Goal: Task Accomplishment & Management: Use online tool/utility

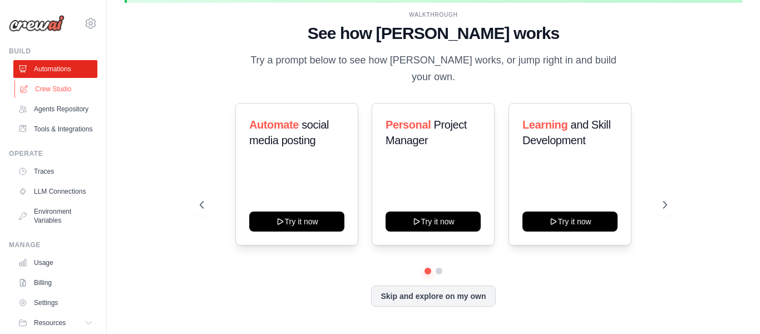
click at [55, 89] on link "Crew Studio" at bounding box center [56, 89] width 84 height 18
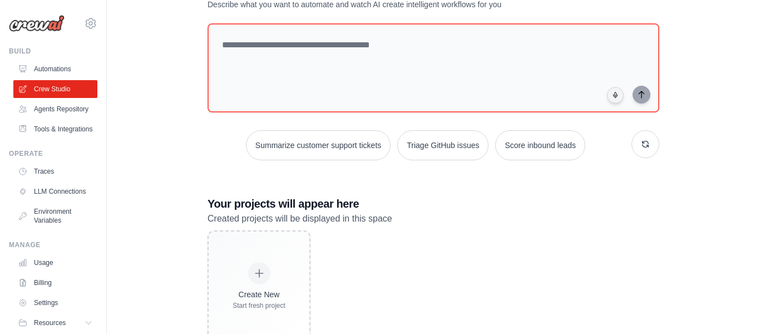
scroll to position [122, 0]
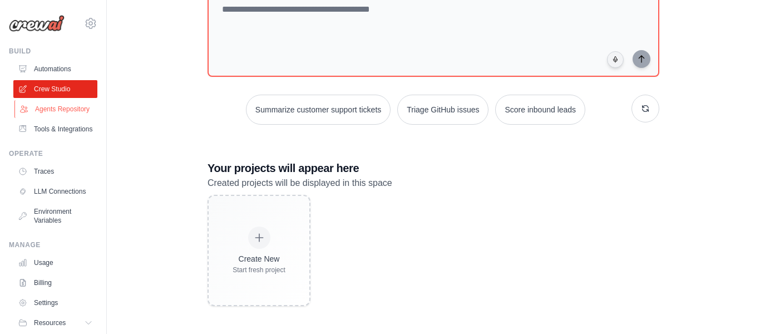
click at [68, 105] on link "Agents Repository" at bounding box center [56, 109] width 84 height 18
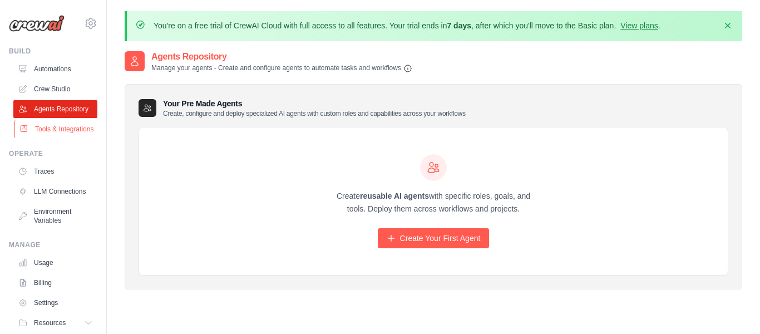
click at [58, 124] on link "Tools & Integrations" at bounding box center [56, 129] width 84 height 18
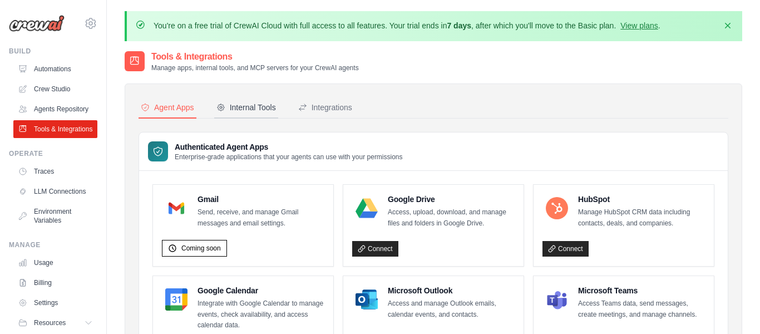
click at [243, 106] on div "Internal Tools" at bounding box center [246, 107] width 60 height 11
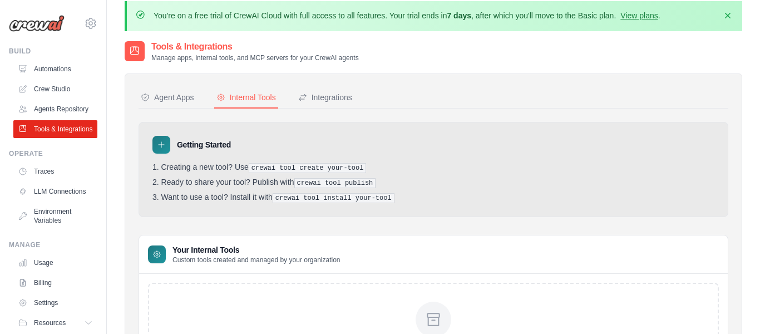
scroll to position [3, 0]
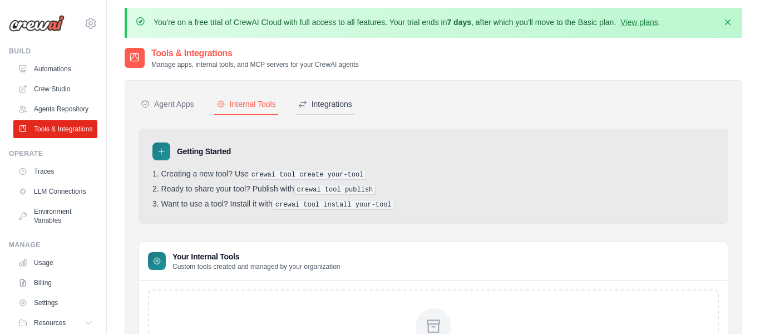
click at [313, 106] on div "Integrations" at bounding box center [325, 103] width 54 height 11
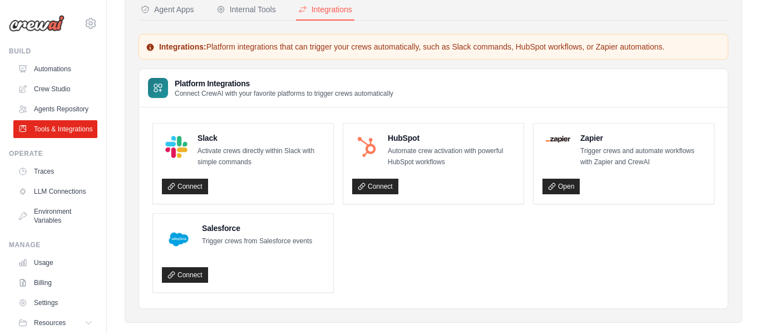
scroll to position [107, 0]
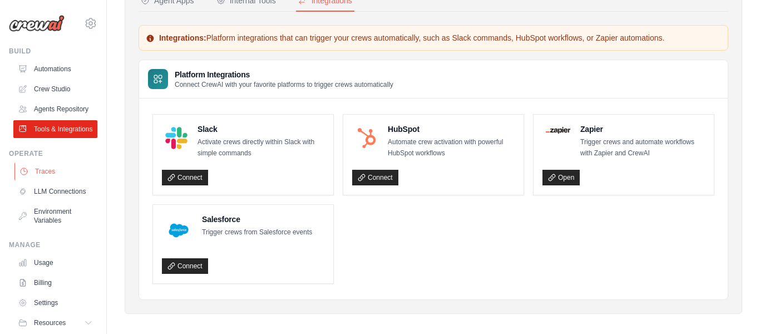
click at [51, 171] on link "Traces" at bounding box center [56, 171] width 84 height 18
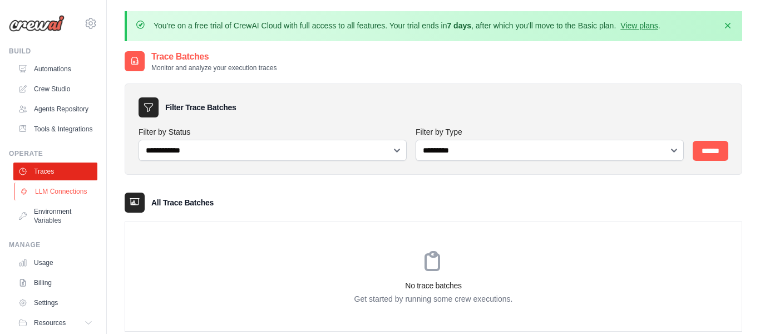
click at [53, 194] on link "LLM Connections" at bounding box center [56, 191] width 84 height 18
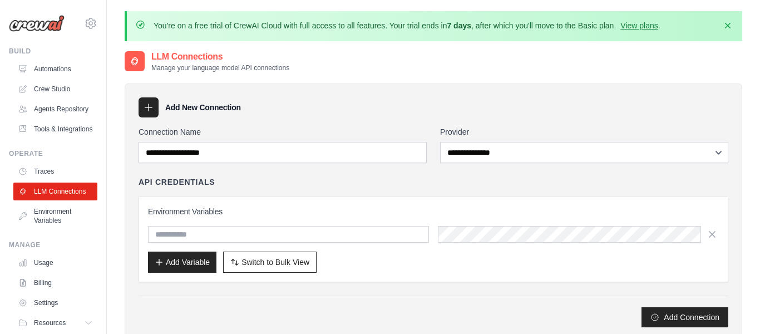
scroll to position [37, 0]
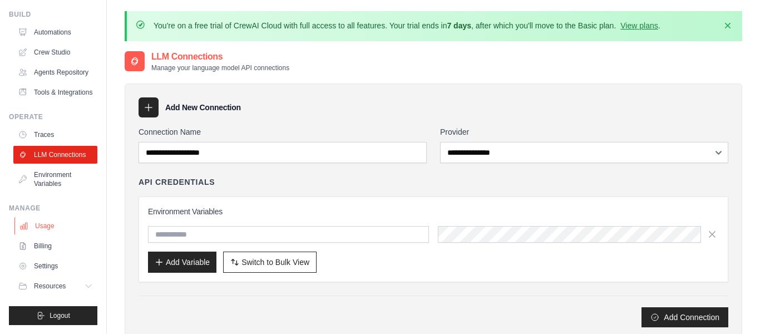
click at [45, 227] on link "Usage" at bounding box center [56, 226] width 84 height 18
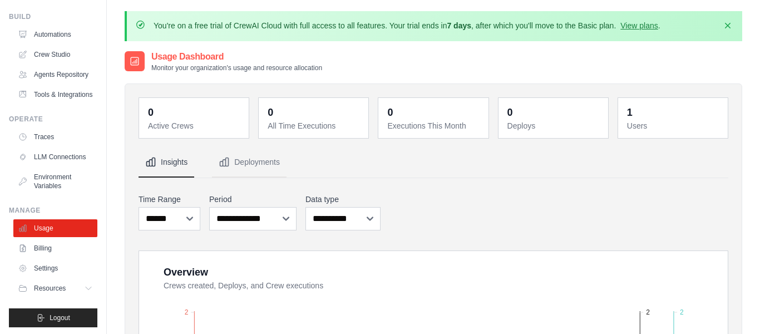
scroll to position [37, 0]
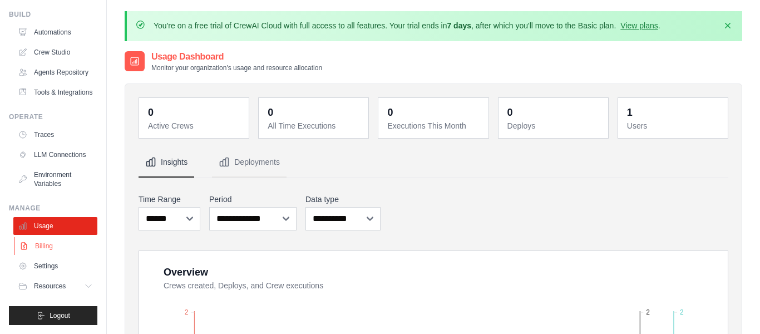
click at [46, 248] on link "Billing" at bounding box center [56, 246] width 84 height 18
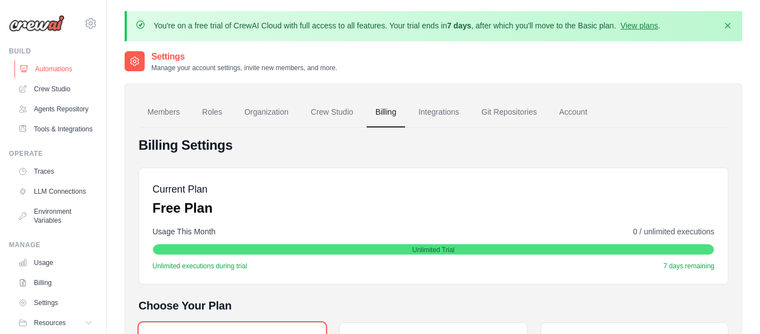
click at [43, 63] on link "Automations" at bounding box center [56, 69] width 84 height 18
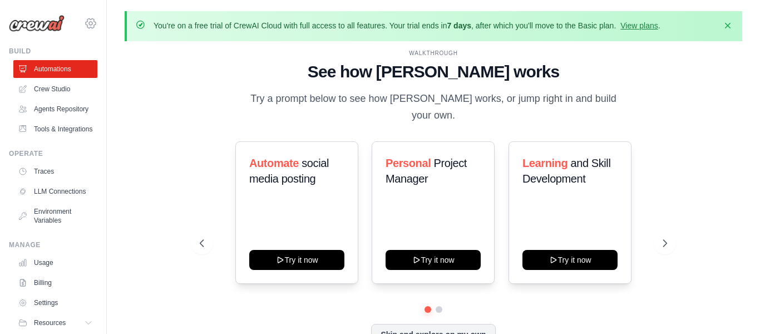
click at [91, 22] on icon at bounding box center [90, 23] width 3 height 3
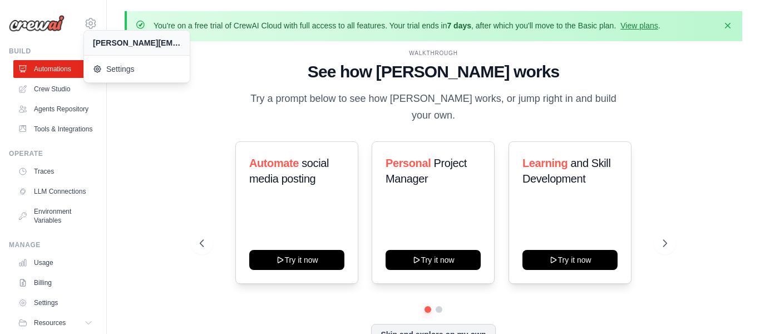
click at [160, 121] on div "WALKTHROUGH See how CrewAI works Try a prompt below to see how CrewAI works, or…" at bounding box center [434, 206] width 618 height 312
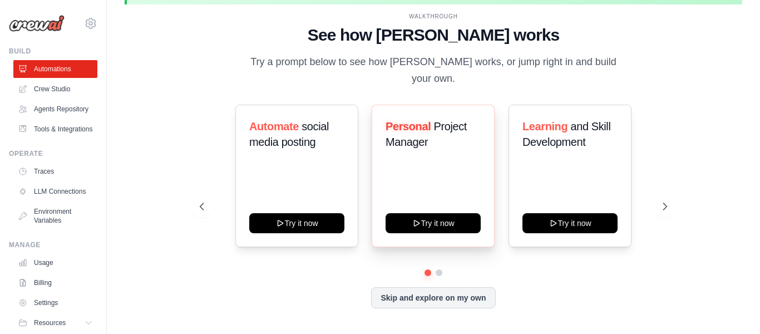
scroll to position [38, 0]
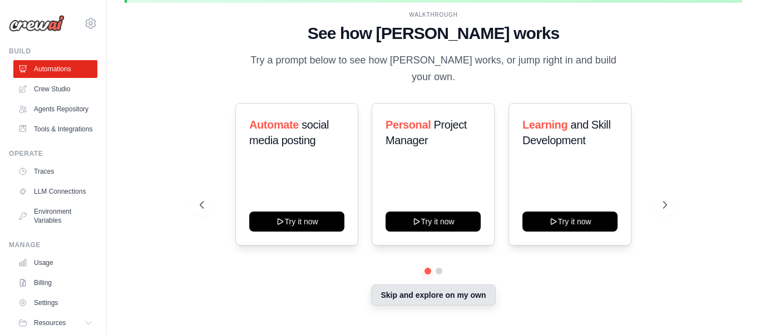
click at [456, 290] on button "Skip and explore on my own" at bounding box center [433, 294] width 124 height 21
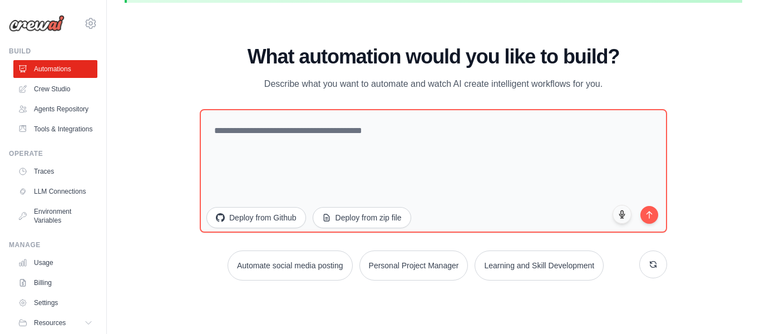
click at [147, 167] on div "WALKTHROUGH See how CrewAI works Try a prompt below to see how CrewAI works, or…" at bounding box center [434, 168] width 618 height 312
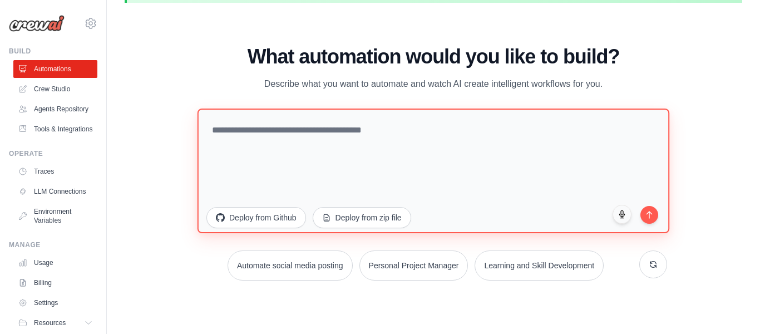
click at [265, 136] on textarea at bounding box center [433, 170] width 472 height 125
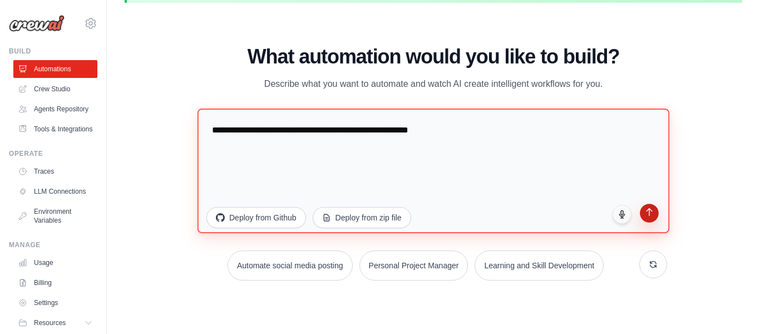
type textarea "**********"
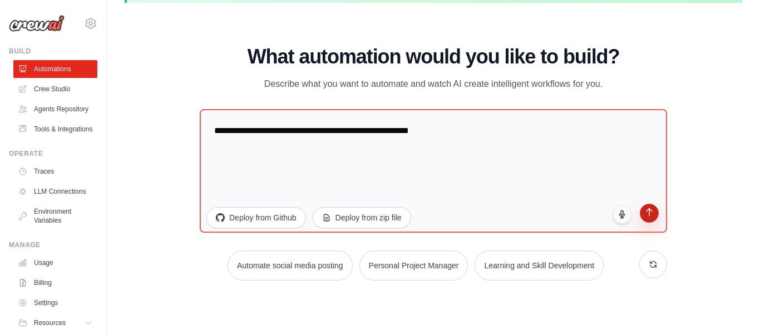
click at [645, 214] on icon "submit" at bounding box center [649, 212] width 9 height 9
click at [48, 173] on link "Traces" at bounding box center [56, 171] width 84 height 18
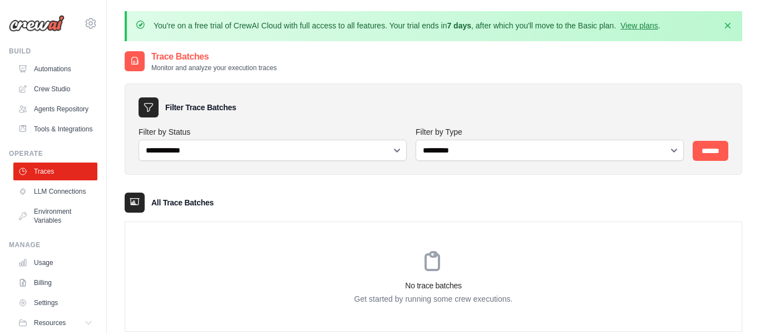
click at [56, 127] on link "Tools & Integrations" at bounding box center [55, 129] width 84 height 18
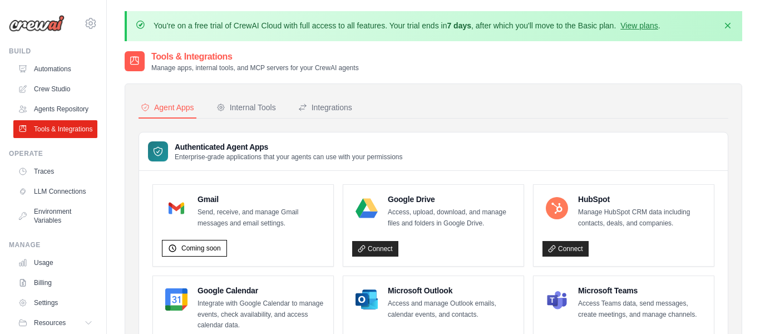
click at [243, 107] on div "Internal Tools" at bounding box center [246, 107] width 60 height 11
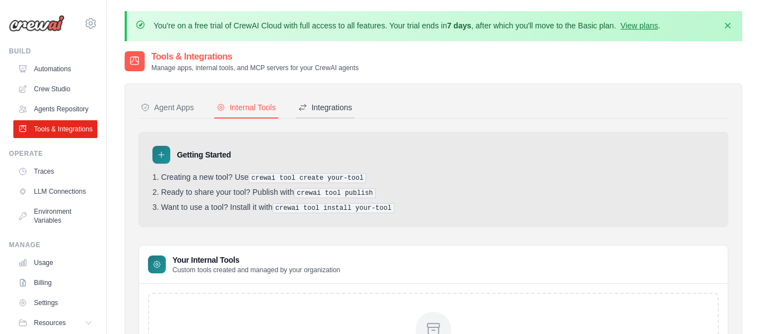
click at [339, 102] on div "Integrations" at bounding box center [325, 107] width 54 height 11
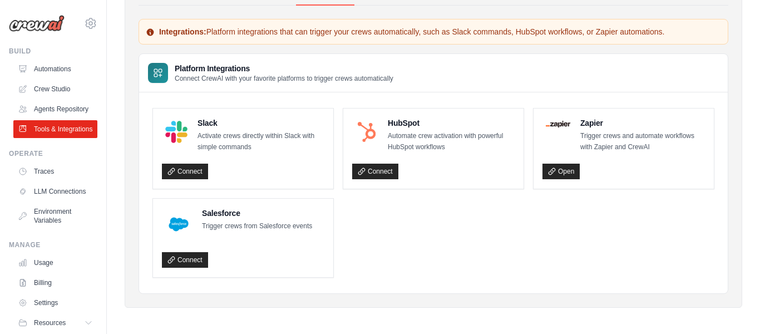
scroll to position [114, 0]
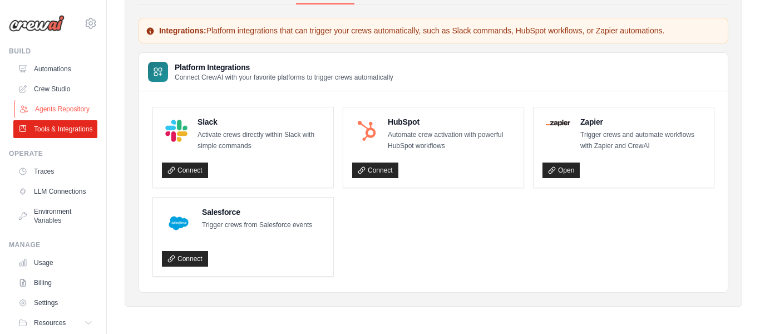
click at [53, 109] on link "Agents Repository" at bounding box center [56, 109] width 84 height 18
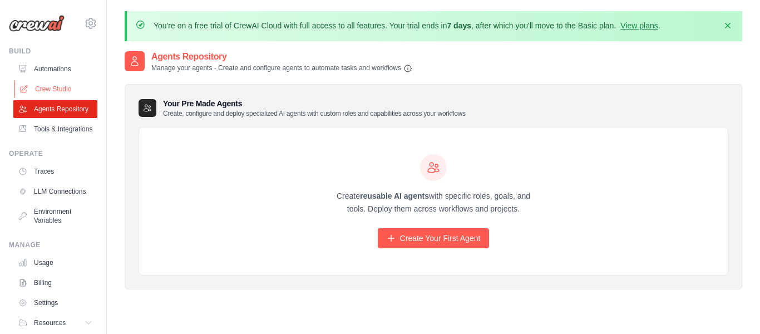
click at [50, 81] on link "Crew Studio" at bounding box center [56, 89] width 84 height 18
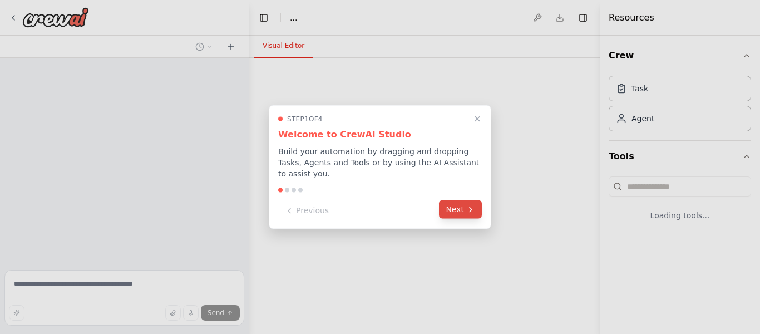
click at [462, 207] on button "Next" at bounding box center [460, 209] width 43 height 18
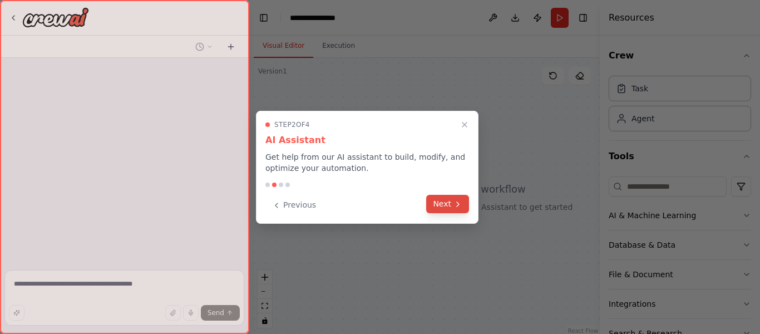
click at [457, 204] on icon at bounding box center [457, 204] width 9 height 9
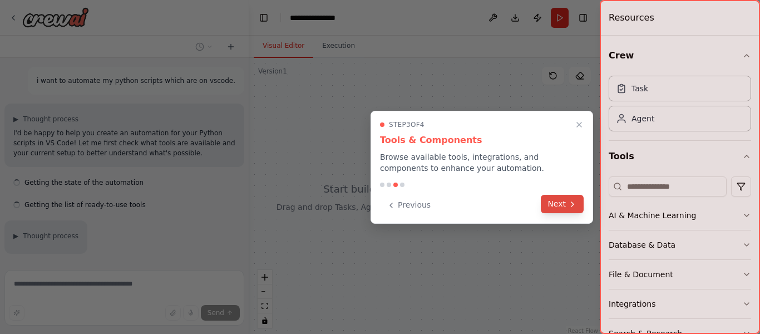
click at [560, 207] on button "Next" at bounding box center [562, 204] width 43 height 18
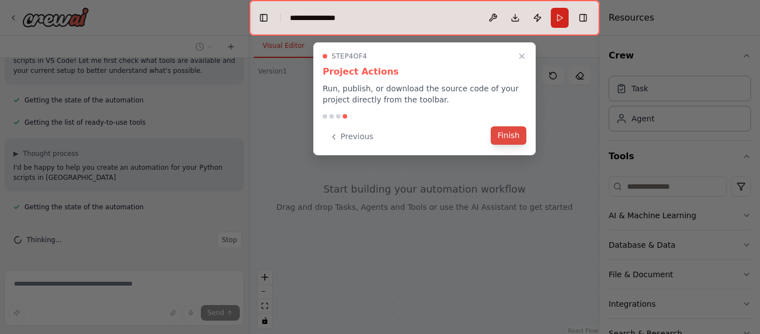
click at [513, 142] on button "Finish" at bounding box center [509, 135] width 36 height 18
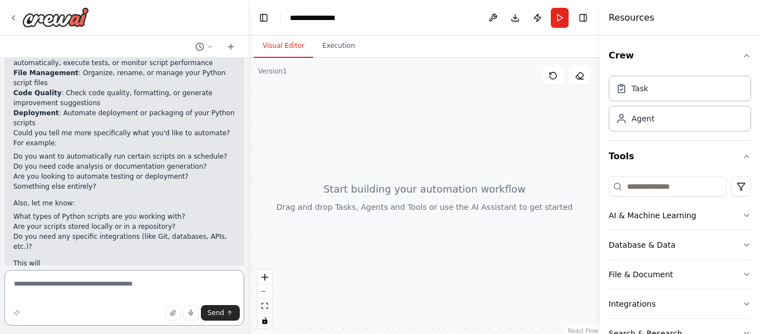
scroll to position [349, 0]
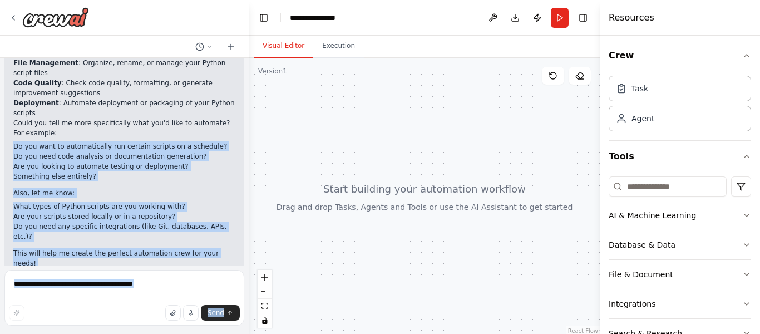
drag, startPoint x: 13, startPoint y: 145, endPoint x: 246, endPoint y: 144, distance: 233.7
click at [248, 144] on div "i want to automate my python scripts which are on vscode. ▶ Thought process I'd…" at bounding box center [124, 167] width 249 height 334
click at [220, 146] on li "Do you want to automatically run certain scripts on a schedule?" at bounding box center [124, 146] width 222 height 10
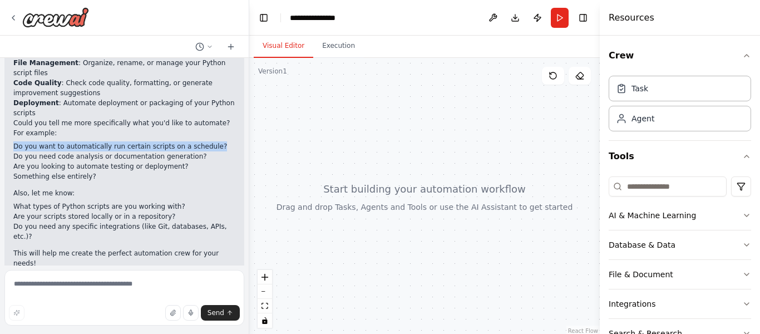
drag, startPoint x: 216, startPoint y: 146, endPoint x: 14, endPoint y: 145, distance: 201.9
click at [14, 145] on li "Do you want to automatically run certain scripts on a schedule?" at bounding box center [124, 146] width 222 height 10
copy li "Do you want to automatically run certain scripts on a schedule?"
click at [64, 285] on textarea at bounding box center [124, 298] width 240 height 56
paste textarea "**********"
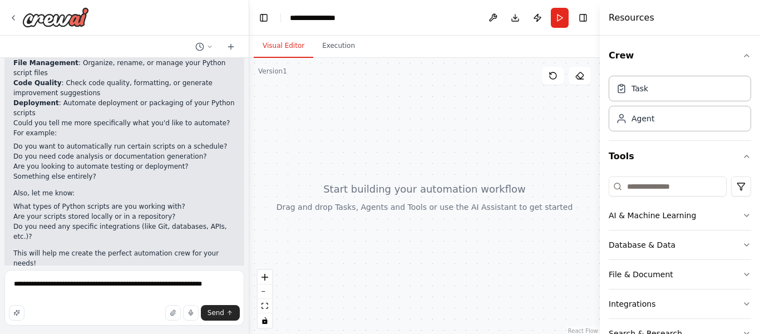
drag, startPoint x: 15, startPoint y: 205, endPoint x: 192, endPoint y: 201, distance: 177.5
click at [194, 201] on li "What types of Python scripts are you working with?" at bounding box center [124, 206] width 222 height 10
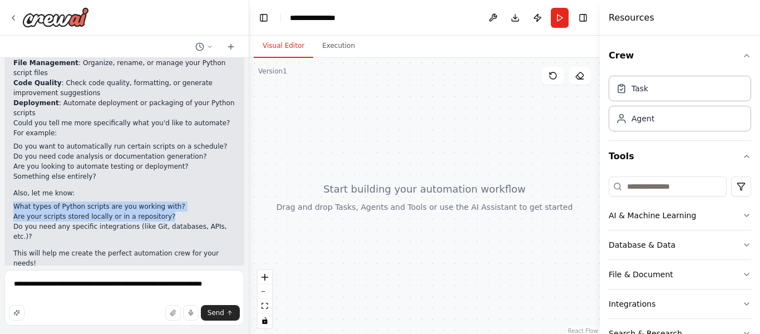
drag, startPoint x: 13, startPoint y: 206, endPoint x: 177, endPoint y: 220, distance: 164.7
click at [176, 220] on ul "What types of Python scripts are you working with? Are your scripts stored loca…" at bounding box center [124, 221] width 222 height 40
copy ul "What types of Python scripts are you working with? Are your scripts stored loca…"
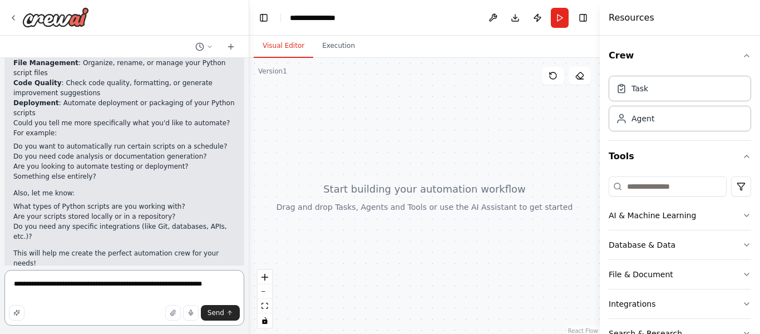
click at [231, 286] on textarea "**********" at bounding box center [124, 298] width 240 height 56
paste textarea "**********"
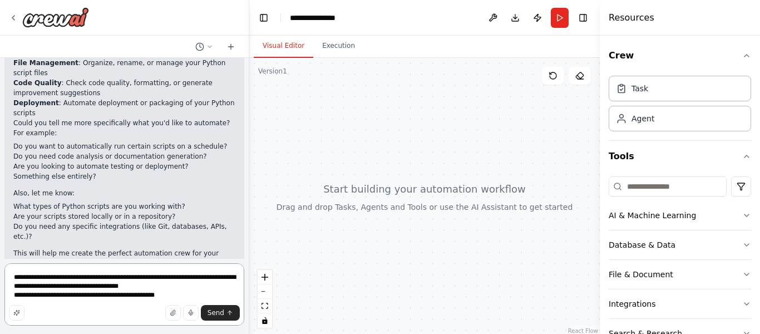
click at [189, 286] on textarea "**********" at bounding box center [124, 294] width 240 height 62
type textarea "**********"
click at [220, 314] on span "Send" at bounding box center [216, 312] width 17 height 9
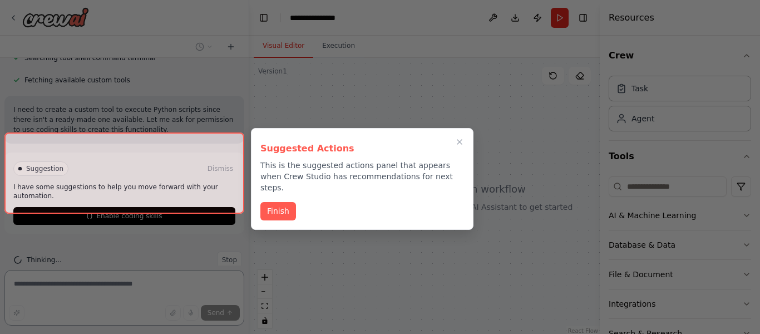
scroll to position [729, 0]
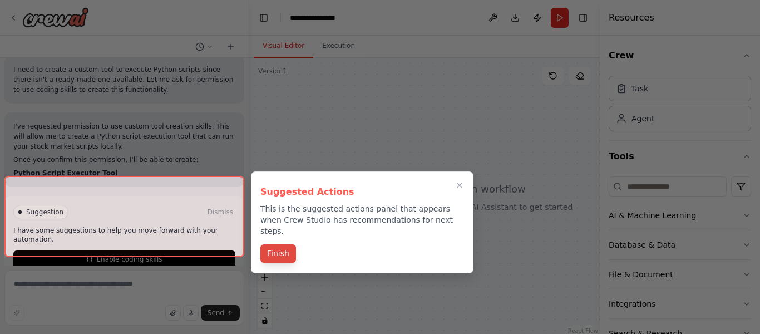
click at [280, 244] on button "Finish" at bounding box center [278, 253] width 36 height 18
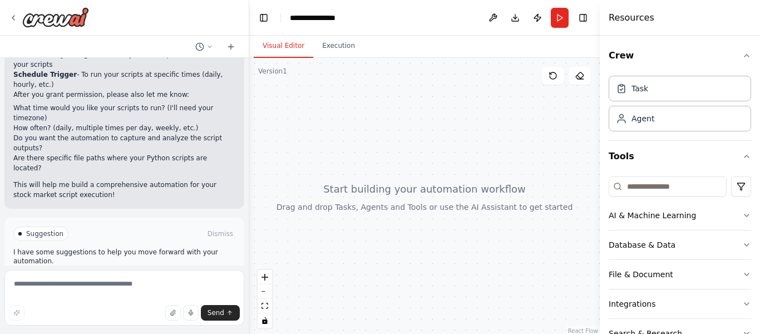
scroll to position [936, 0]
click at [127, 270] on button "Enable coding skills" at bounding box center [124, 279] width 222 height 18
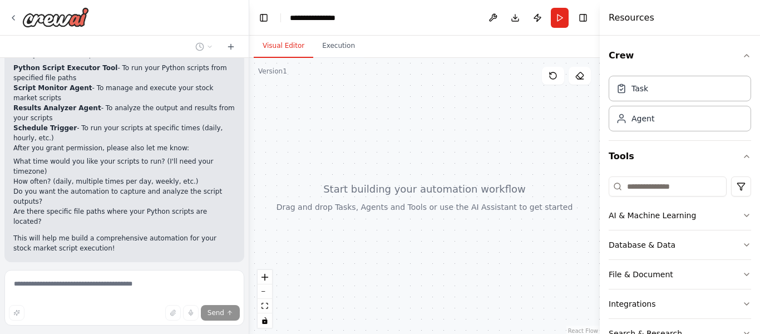
scroll to position [889, 0]
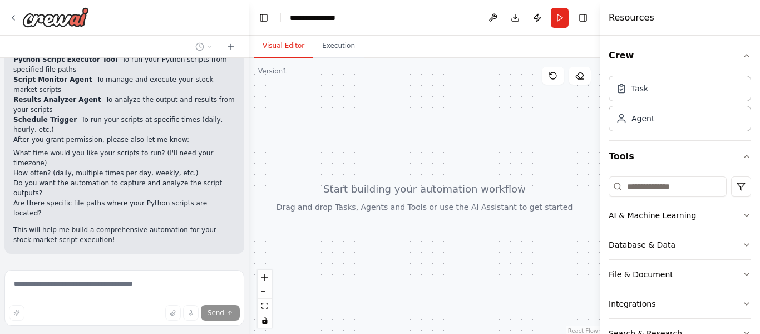
click at [716, 215] on button "AI & Machine Learning" at bounding box center [680, 215] width 142 height 29
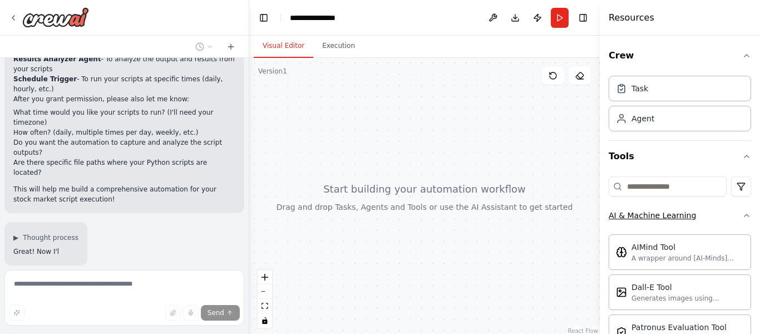
scroll to position [931, 0]
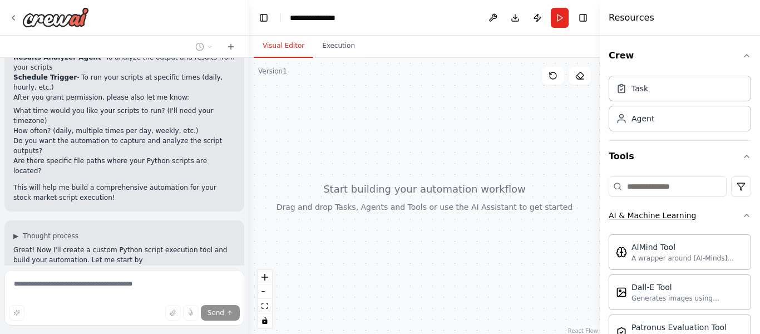
click at [716, 215] on button "AI & Machine Learning" at bounding box center [680, 215] width 142 height 29
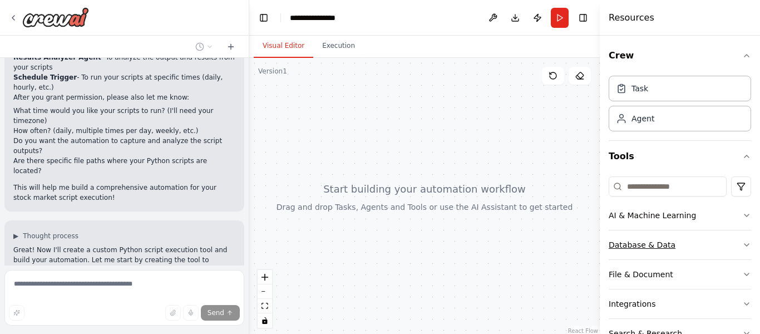
click at [716, 238] on button "Database & Data" at bounding box center [680, 244] width 142 height 29
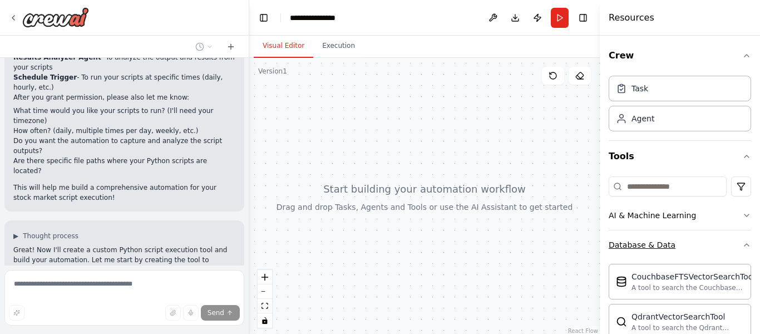
click at [716, 238] on button "Database & Data" at bounding box center [680, 244] width 142 height 29
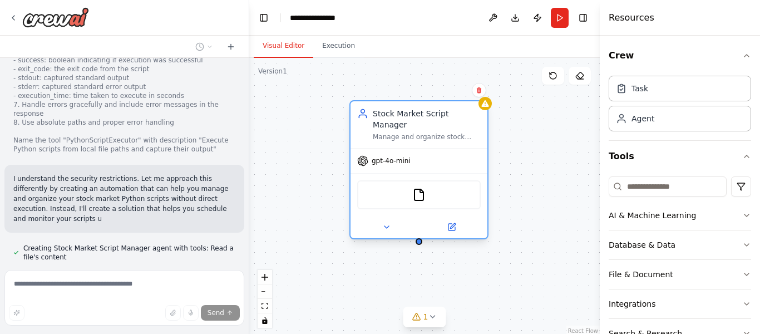
scroll to position [1301, 0]
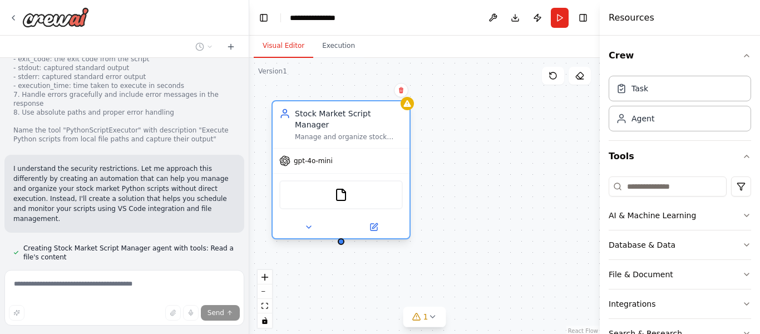
drag, startPoint x: 517, startPoint y: 131, endPoint x: 317, endPoint y: 116, distance: 201.4
click at [317, 116] on div "Stock Market Script Manager Manage and organize stock market Python scripts in …" at bounding box center [349, 124] width 108 height 33
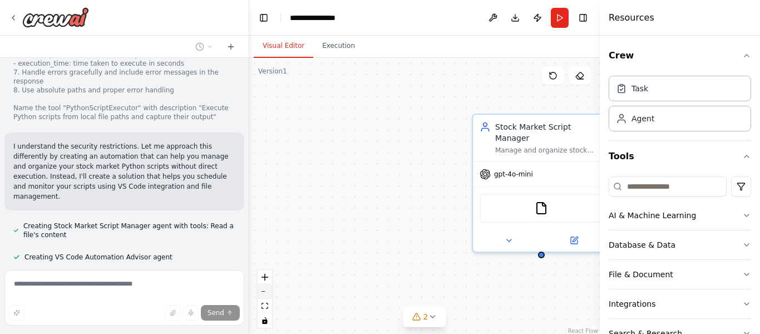
click at [266, 292] on icon "zoom out" at bounding box center [264, 291] width 7 height 1
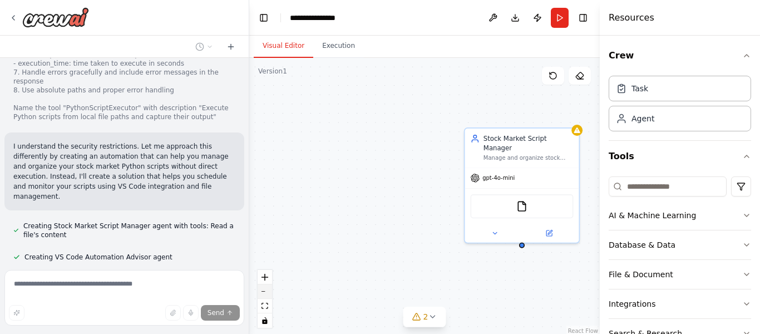
scroll to position [1345, 0]
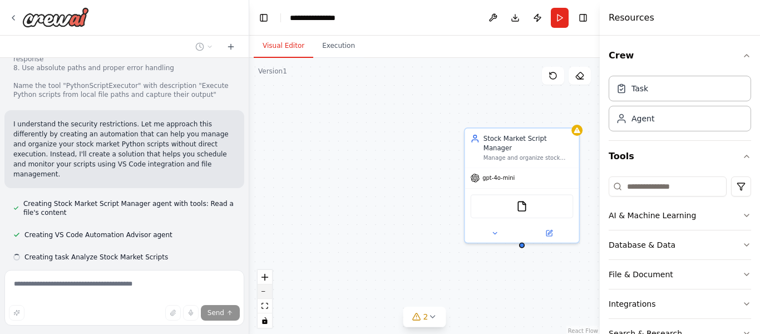
click at [266, 292] on icon "zoom out" at bounding box center [264, 291] width 7 height 1
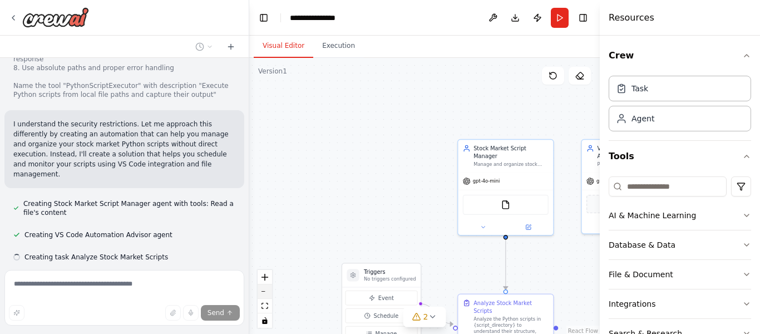
click at [266, 292] on icon "zoom out" at bounding box center [264, 291] width 7 height 1
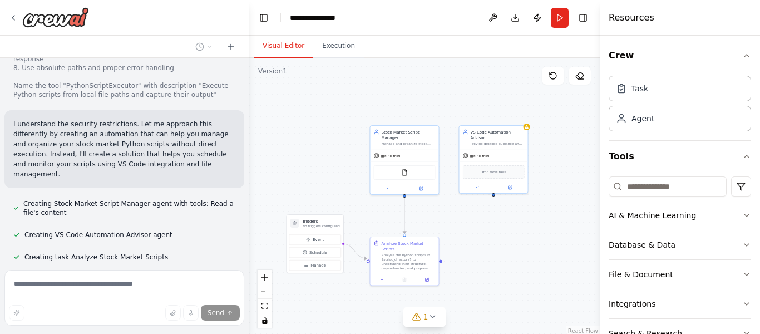
drag, startPoint x: 388, startPoint y: 215, endPoint x: 312, endPoint y: 185, distance: 82.4
click at [310, 185] on div ".deletable-edge-delete-btn { width: 20px; height: 20px; border: 0px solid #ffff…" at bounding box center [424, 197] width 350 height 278
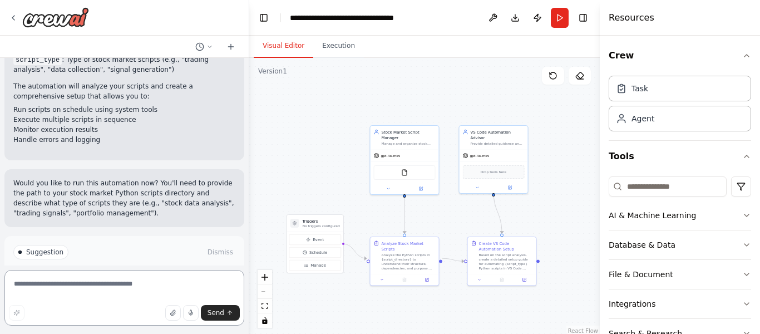
scroll to position [1891, 0]
click at [493, 168] on span "Drop tools here" at bounding box center [494, 171] width 26 height 6
click at [491, 168] on div "Drop tools here" at bounding box center [494, 170] width 62 height 13
click at [267, 277] on icon "zoom in" at bounding box center [264, 277] width 7 height 7
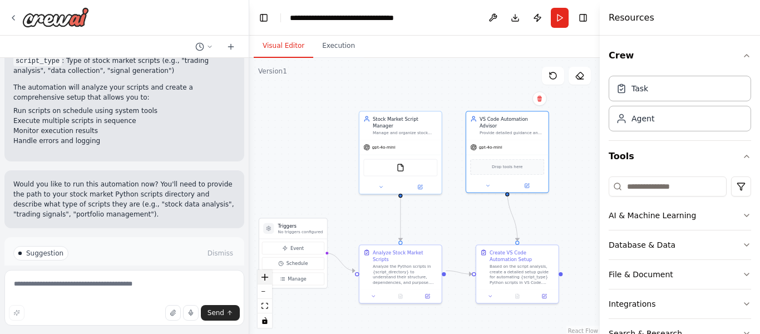
click at [267, 277] on icon "zoom in" at bounding box center [264, 277] width 7 height 7
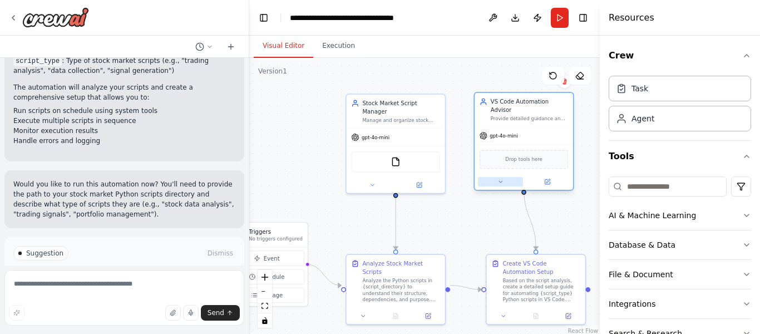
click at [502, 179] on icon at bounding box center [500, 182] width 7 height 7
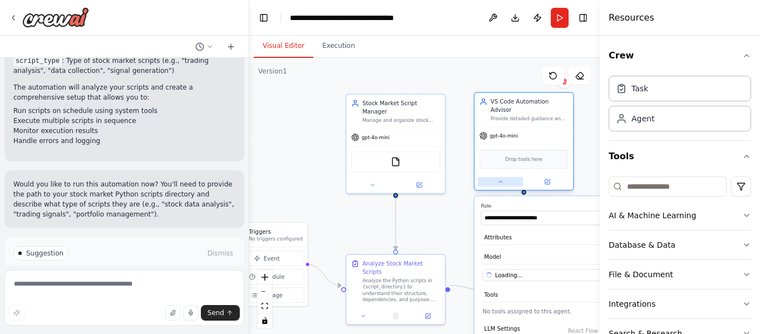
click at [502, 179] on icon at bounding box center [500, 182] width 7 height 7
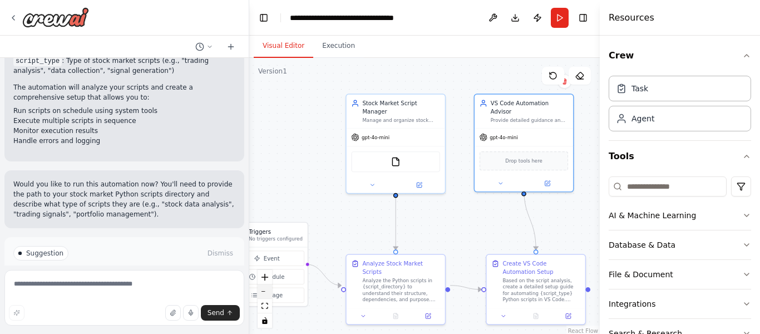
click at [266, 295] on button "zoom out" at bounding box center [265, 291] width 14 height 14
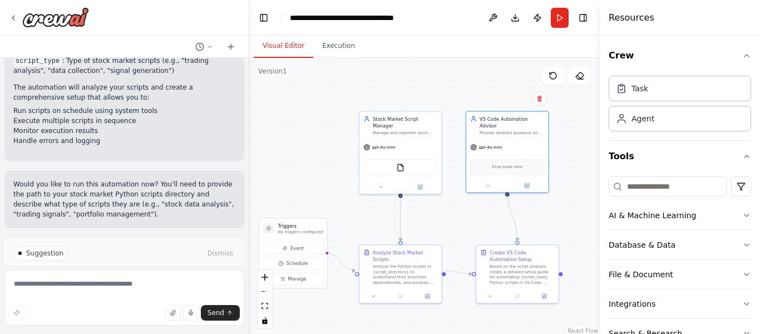
click at [319, 152] on div ".deletable-edge-delete-btn { width: 20px; height: 20px; border: 0px solid #ffff…" at bounding box center [424, 197] width 350 height 278
click at [127, 295] on span "Run Automation" at bounding box center [129, 299] width 54 height 9
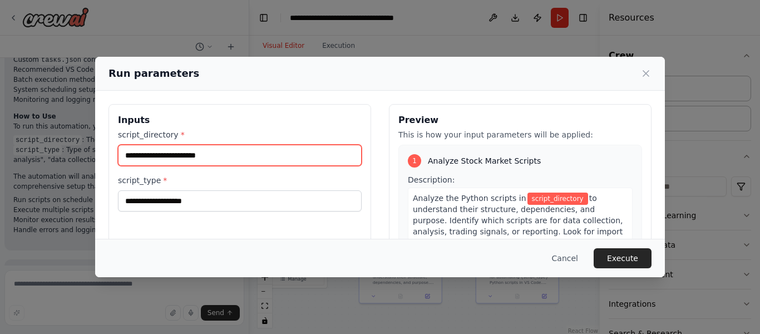
click at [169, 154] on input "script_directory *" at bounding box center [240, 155] width 244 height 21
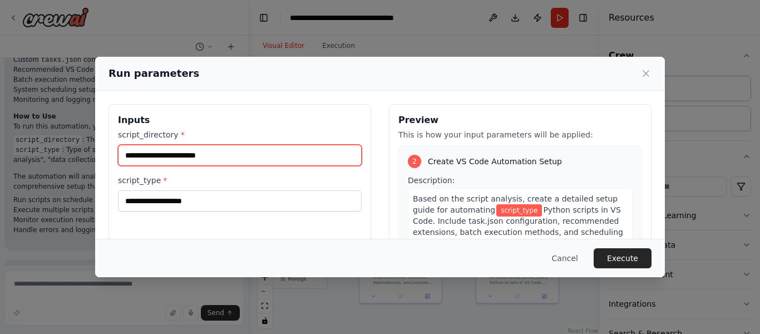
scroll to position [202, 0]
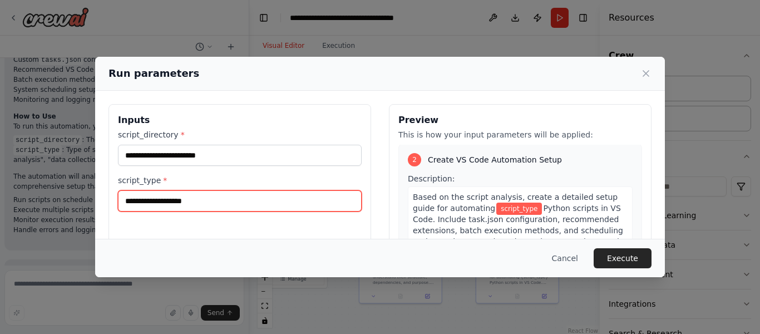
click at [249, 204] on input "script_type *" at bounding box center [240, 200] width 244 height 21
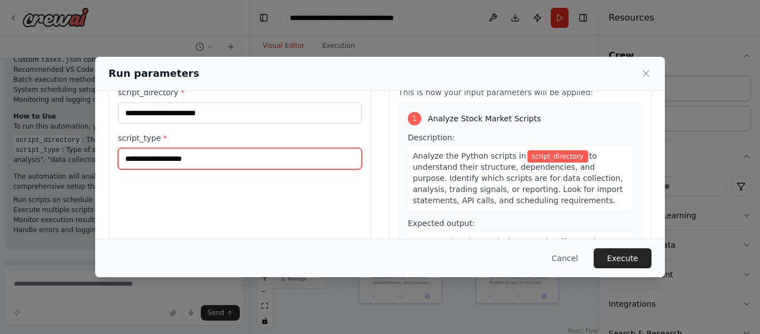
scroll to position [0, 0]
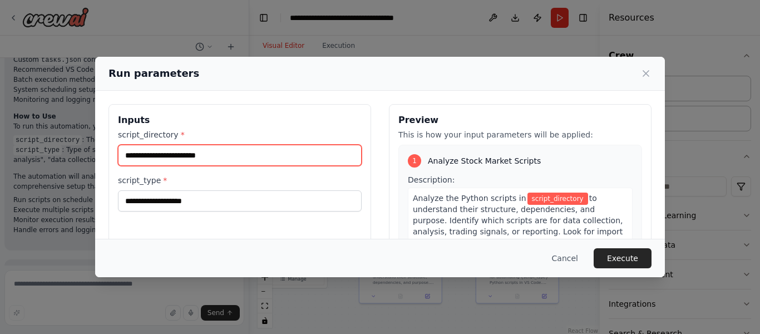
click at [269, 158] on input "script_directory *" at bounding box center [240, 155] width 244 height 21
click at [211, 147] on input "script_directory *" at bounding box center [240, 155] width 244 height 21
paste input "**********"
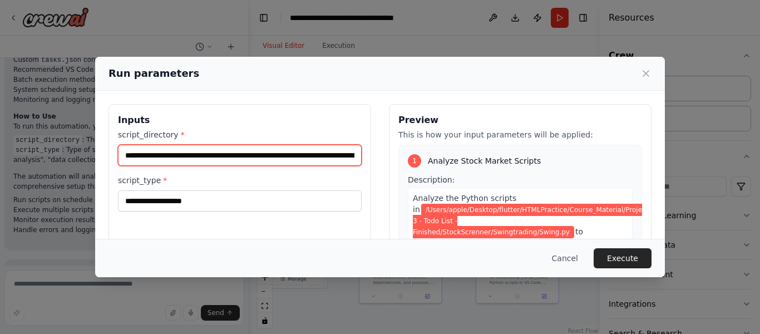
scroll to position [0, 239]
type input "**********"
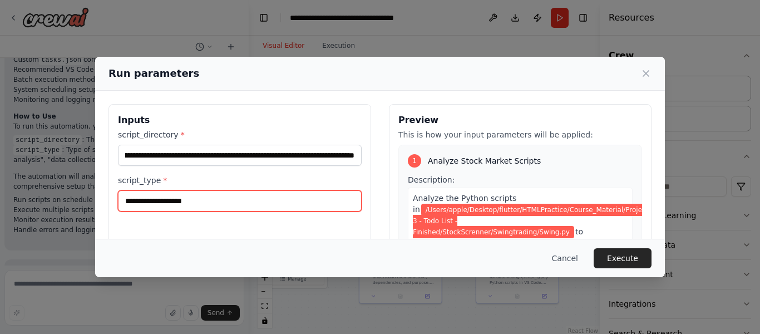
click at [185, 200] on input "script_type *" at bounding box center [240, 200] width 244 height 21
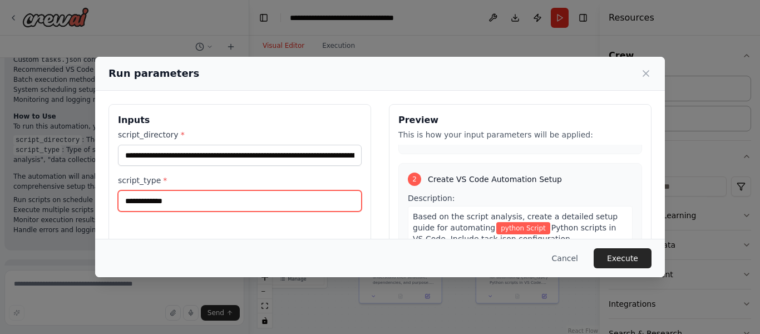
scroll to position [225, 0]
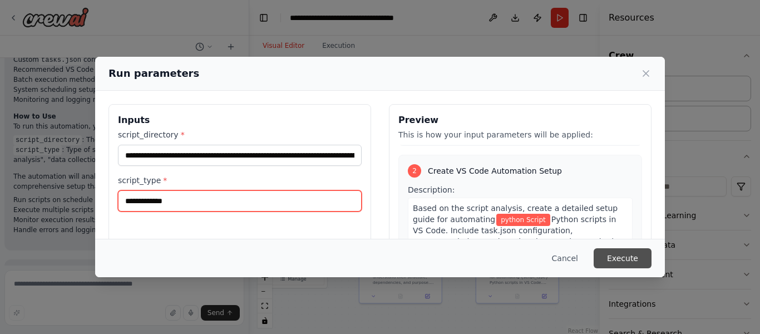
type input "**********"
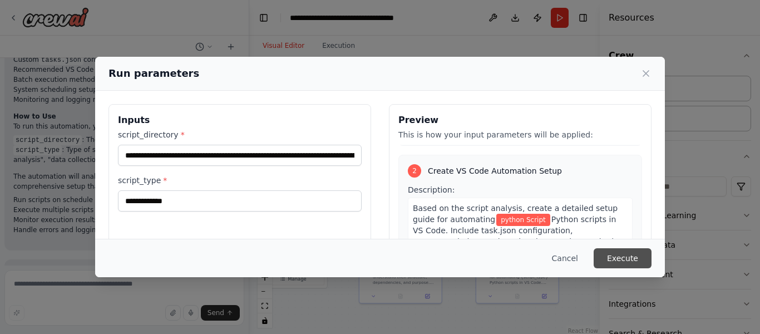
click at [617, 259] on button "Execute" at bounding box center [623, 258] width 58 height 20
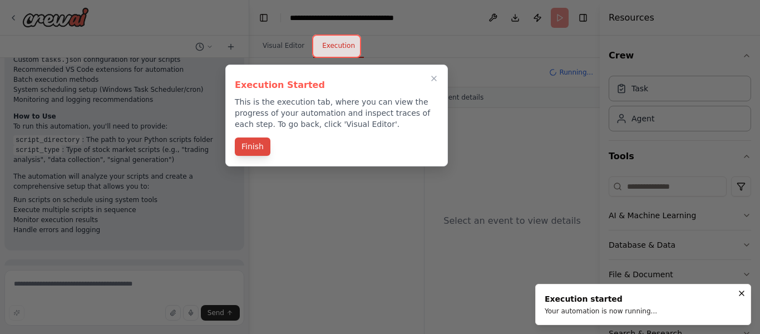
click at [246, 147] on button "Finish" at bounding box center [253, 146] width 36 height 18
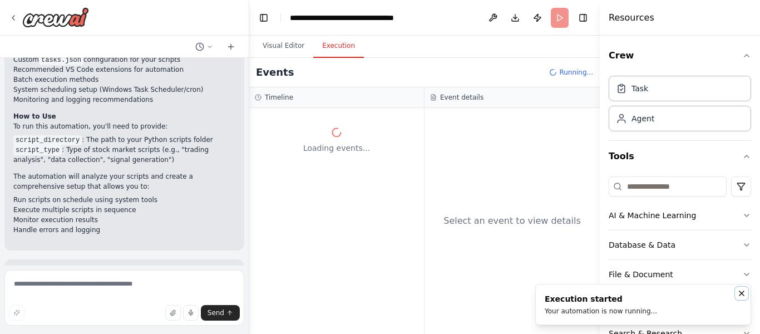
click at [742, 295] on icon "Notifications (F8)" at bounding box center [741, 293] width 9 height 9
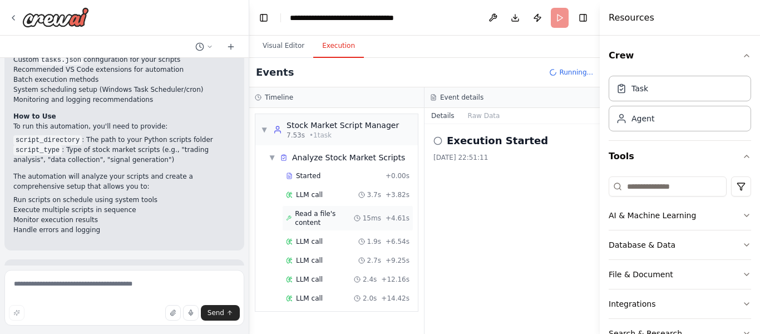
scroll to position [9, 0]
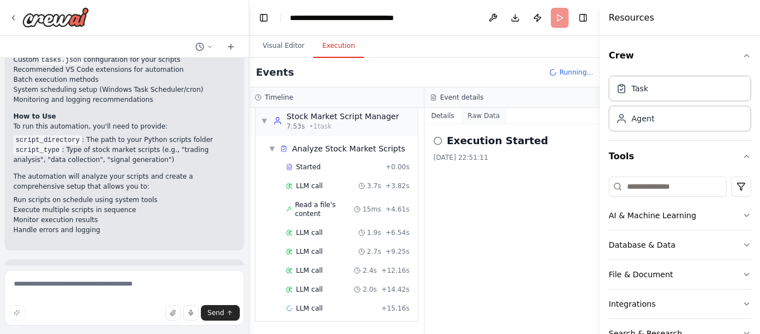
click at [486, 118] on button "Raw Data" at bounding box center [484, 116] width 46 height 16
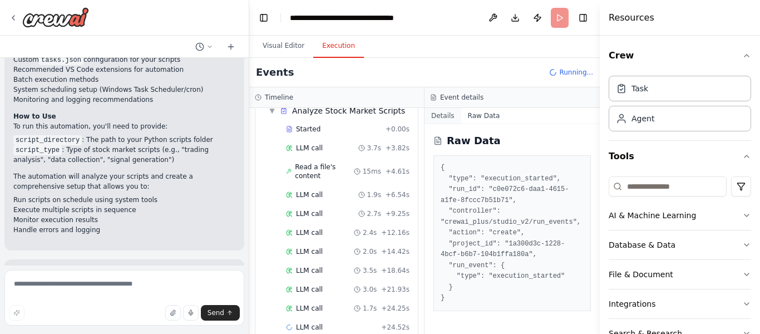
scroll to position [66, 0]
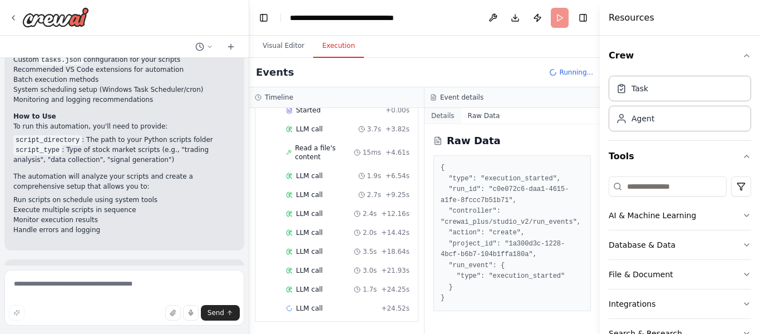
click at [447, 115] on button "Details" at bounding box center [442, 116] width 37 height 16
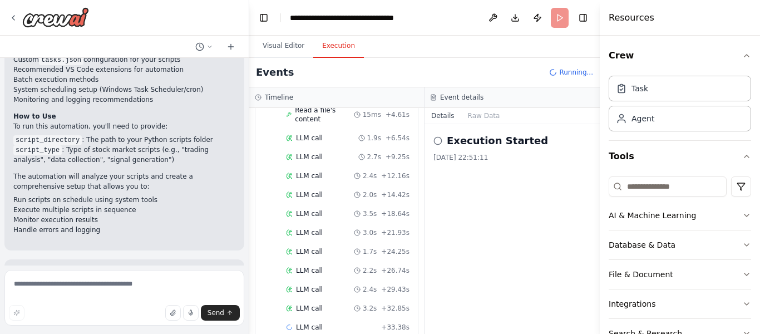
scroll to position [122, 0]
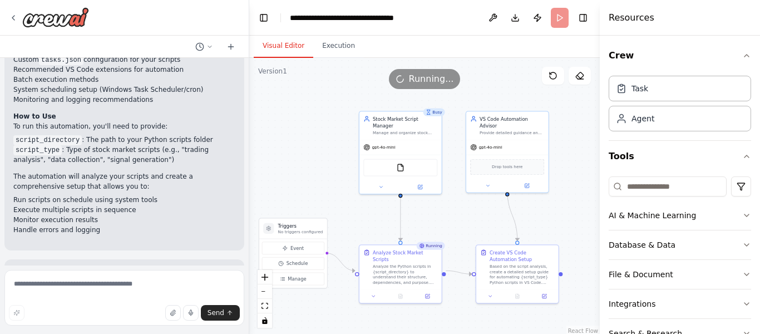
click at [283, 46] on button "Visual Editor" at bounding box center [284, 45] width 60 height 23
click at [322, 55] on button "Execution" at bounding box center [338, 45] width 51 height 23
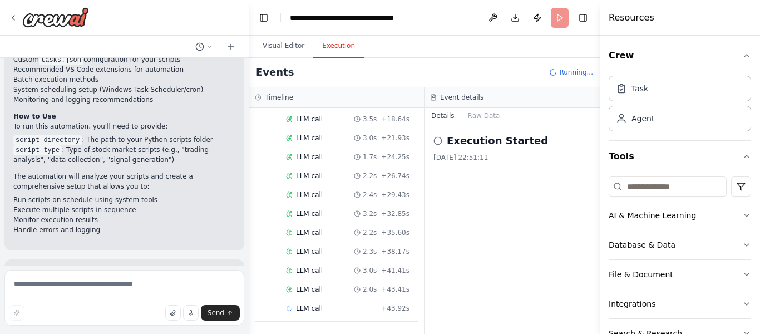
scroll to position [91, 0]
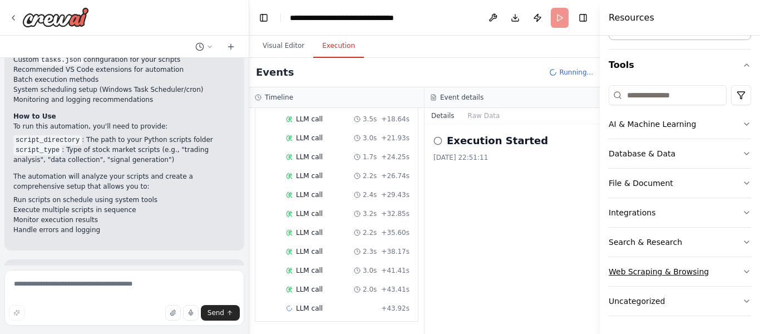
click at [682, 273] on div "Web Scraping & Browsing" at bounding box center [659, 271] width 100 height 11
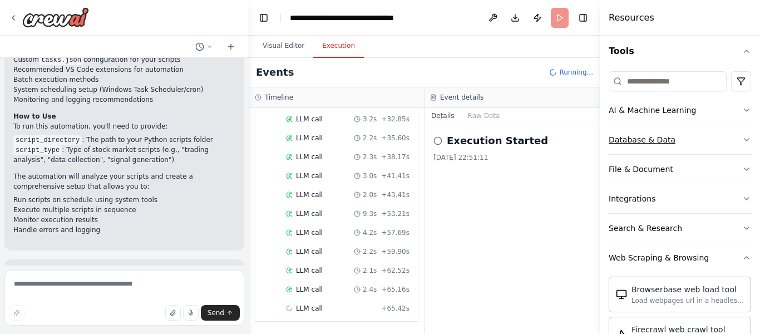
scroll to position [197, 0]
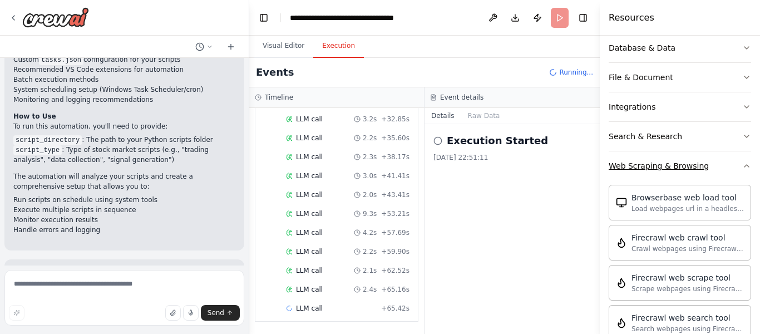
click at [711, 162] on button "Web Scraping & Browsing" at bounding box center [680, 165] width 142 height 29
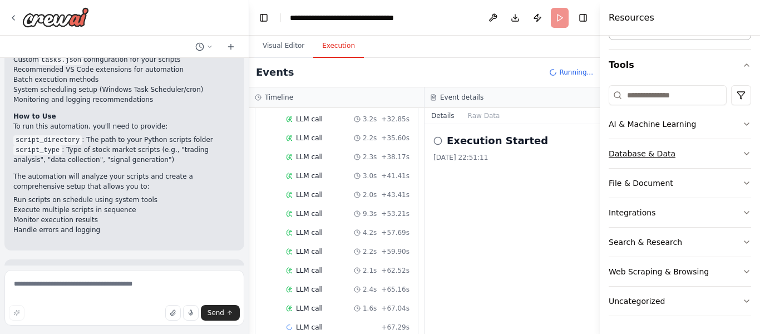
scroll to position [312, 0]
click at [664, 152] on div "Database & Data" at bounding box center [642, 153] width 67 height 11
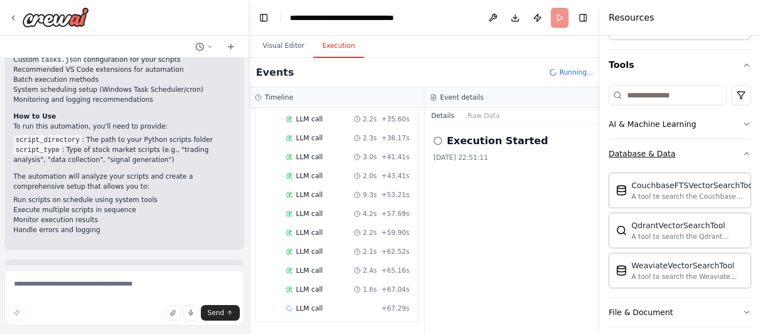
click at [664, 152] on div "Database & Data" at bounding box center [642, 153] width 67 height 11
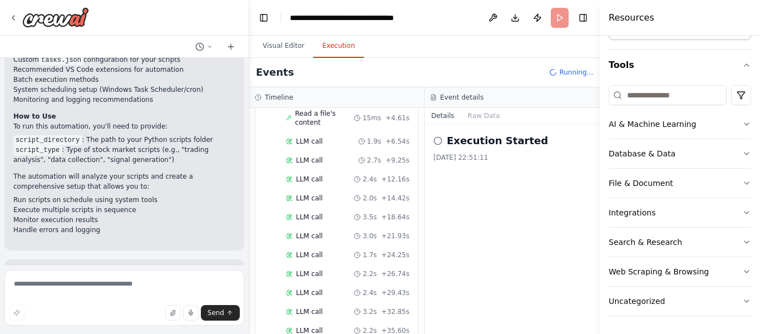
scroll to position [349, 0]
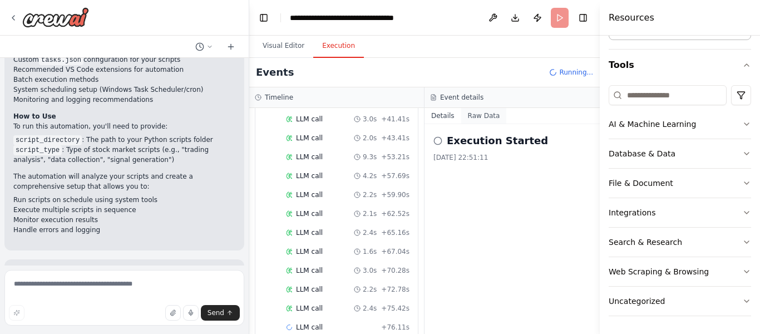
click at [488, 113] on button "Raw Data" at bounding box center [484, 116] width 46 height 16
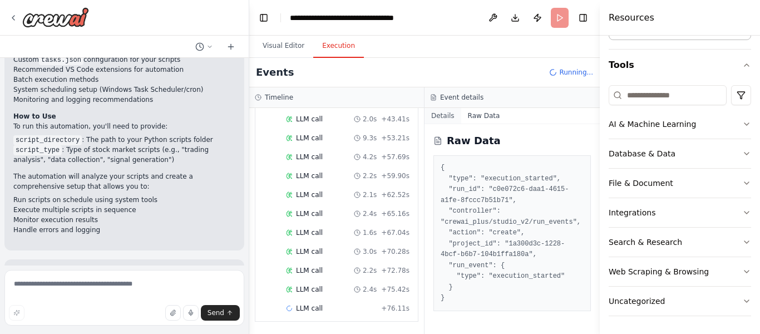
click at [449, 117] on button "Details" at bounding box center [442, 116] width 37 height 16
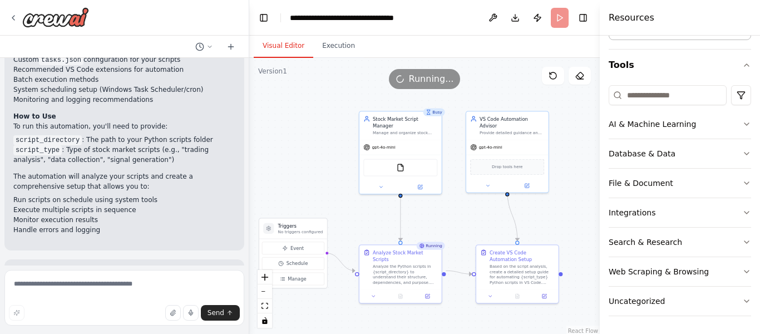
click at [286, 47] on button "Visual Editor" at bounding box center [284, 45] width 60 height 23
click at [329, 52] on button "Execution" at bounding box center [338, 45] width 51 height 23
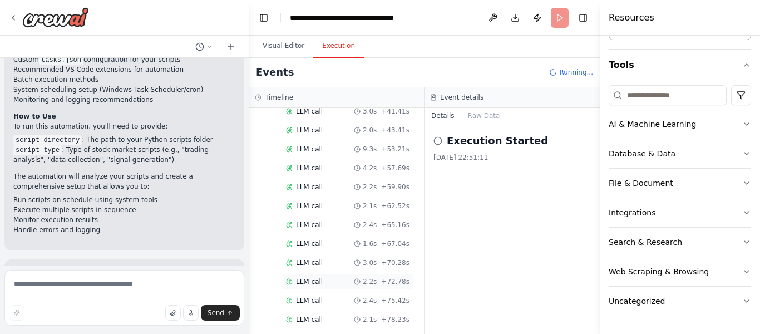
scroll to position [530, 0]
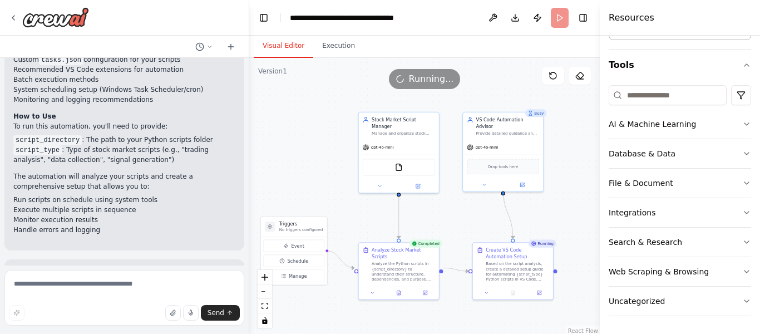
click at [296, 43] on button "Visual Editor" at bounding box center [284, 45] width 60 height 23
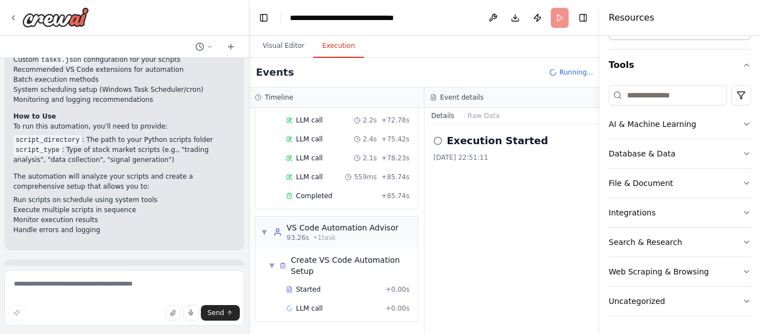
click at [330, 40] on button "Execution" at bounding box center [338, 45] width 51 height 23
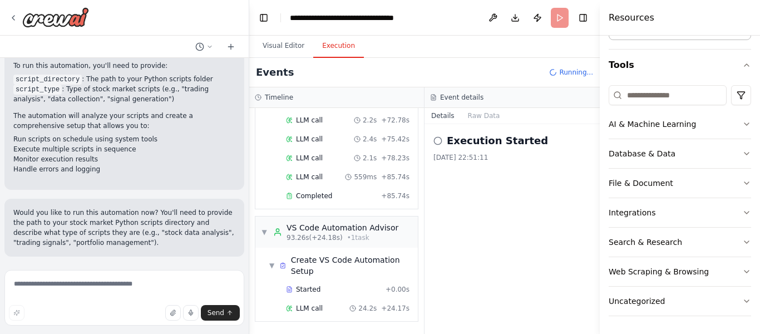
scroll to position [549, 0]
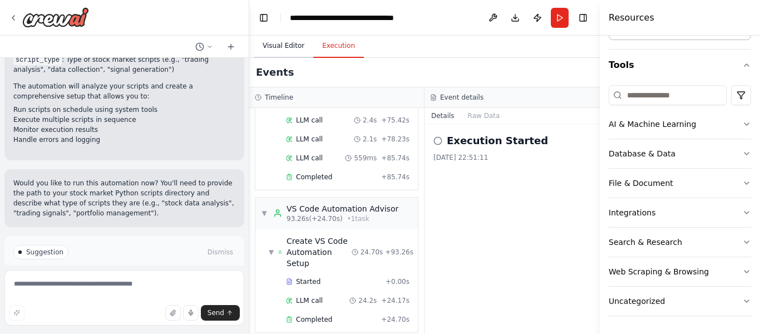
click at [290, 47] on button "Visual Editor" at bounding box center [284, 45] width 60 height 23
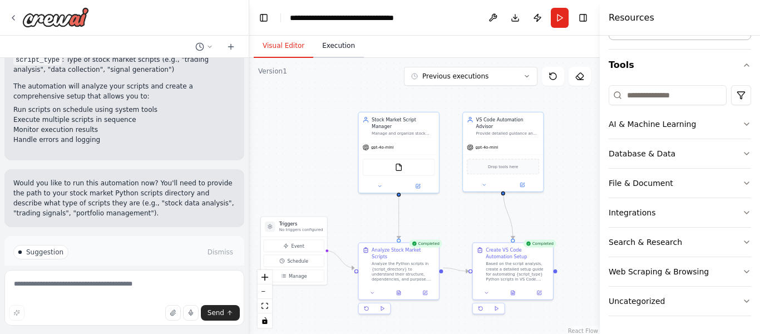
click at [339, 39] on button "Execution" at bounding box center [338, 45] width 51 height 23
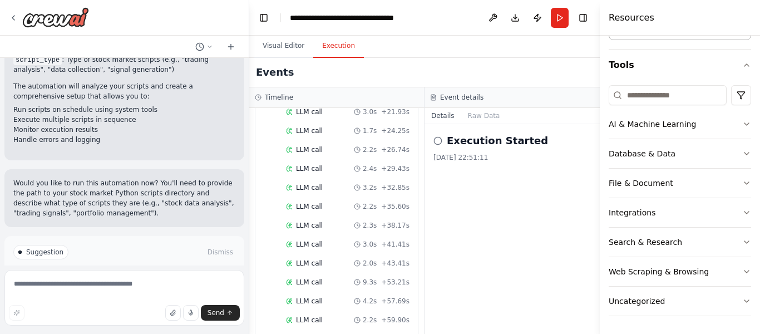
scroll to position [0, 0]
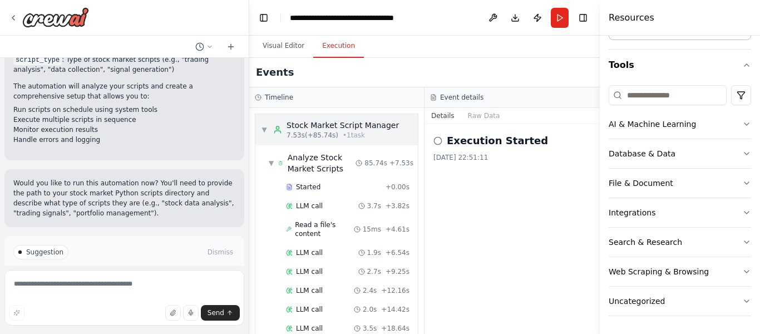
click at [265, 130] on span "▼" at bounding box center [264, 129] width 7 height 9
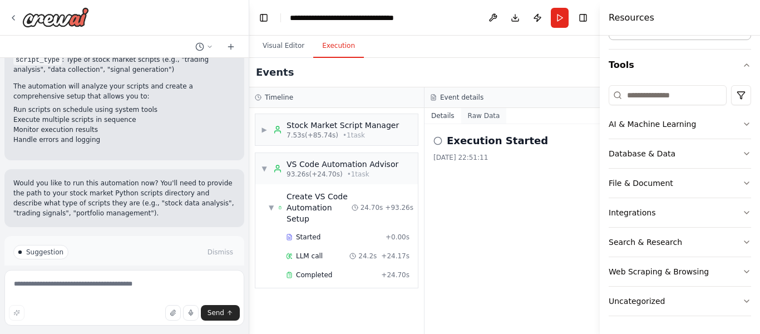
click at [476, 117] on button "Raw Data" at bounding box center [484, 116] width 46 height 16
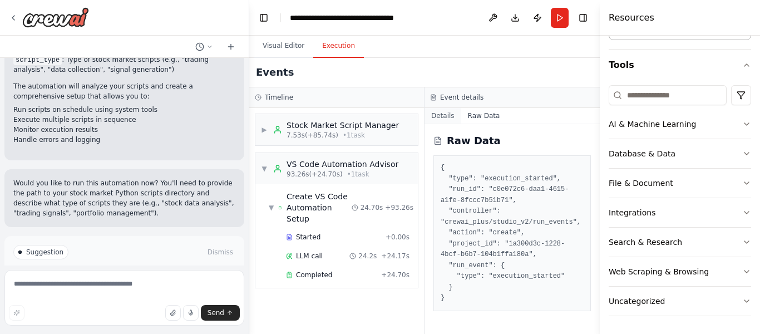
click at [446, 117] on button "Details" at bounding box center [442, 116] width 37 height 16
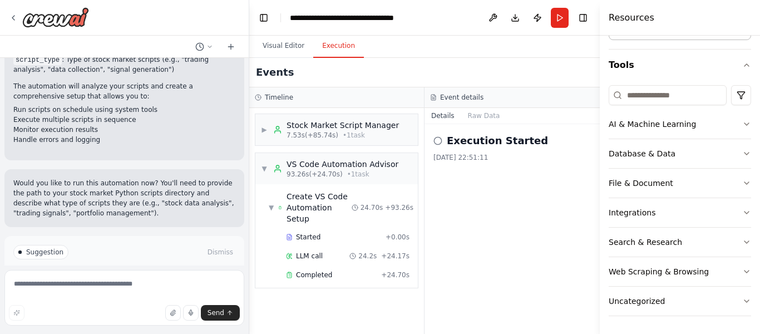
click at [439, 143] on icon at bounding box center [437, 140] width 9 height 9
click at [478, 143] on h2 "Execution Started" at bounding box center [497, 141] width 101 height 16
click at [283, 37] on button "Visual Editor" at bounding box center [284, 45] width 60 height 23
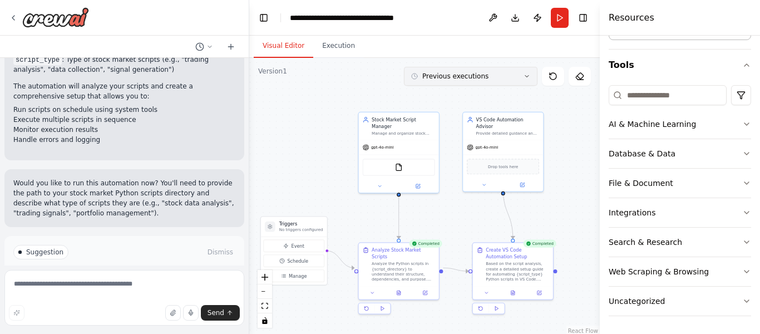
click at [529, 83] on button "Previous executions" at bounding box center [471, 76] width 134 height 19
click at [528, 82] on button "Previous executions" at bounding box center [471, 76] width 134 height 19
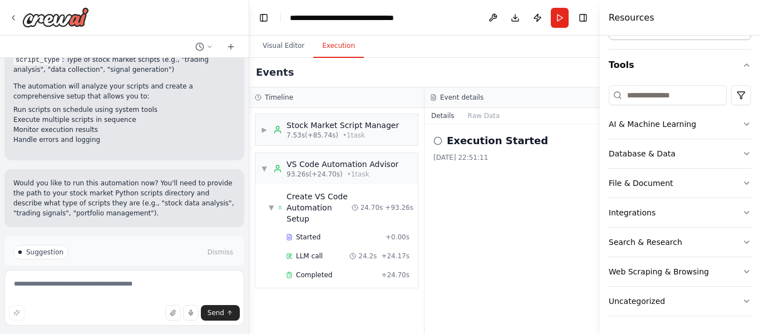
click at [335, 45] on button "Execution" at bounding box center [338, 45] width 51 height 23
click at [480, 119] on button "Raw Data" at bounding box center [484, 116] width 46 height 16
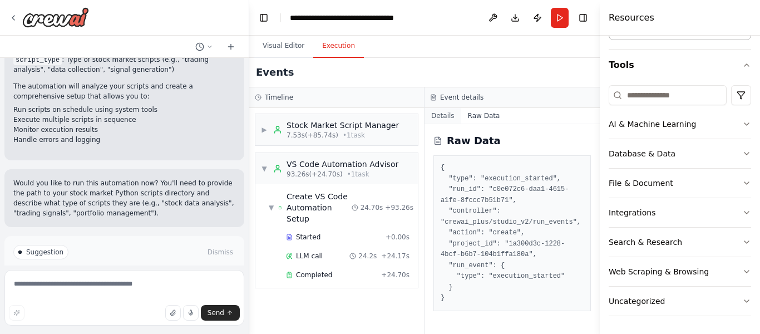
click at [439, 115] on button "Details" at bounding box center [442, 116] width 37 height 16
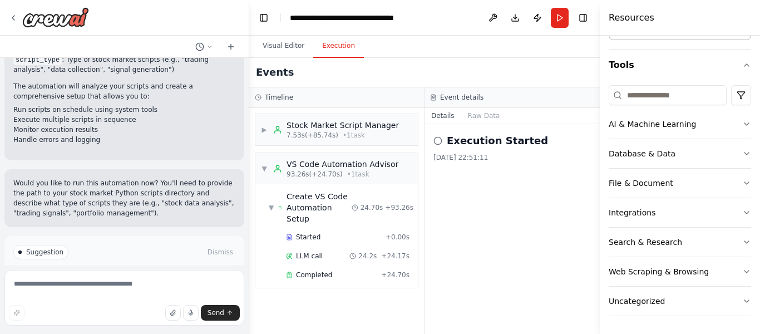
click at [430, 141] on div "Execution Started 04/10/2025, 22:51:11" at bounding box center [511, 229] width 175 height 210
click at [476, 140] on h2 "Execution Started" at bounding box center [497, 141] width 101 height 16
click at [320, 269] on div "Completed + 24.70s" at bounding box center [347, 274] width 131 height 17
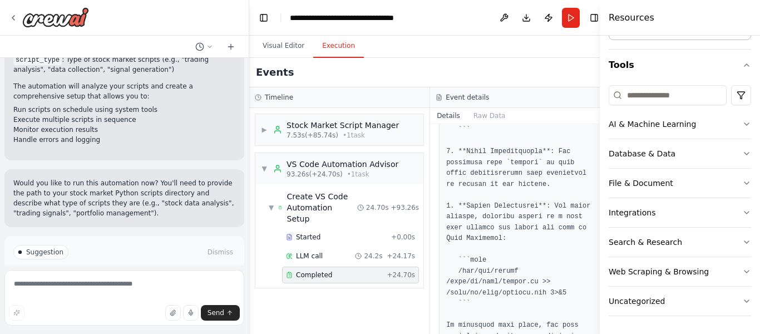
scroll to position [2367, 0]
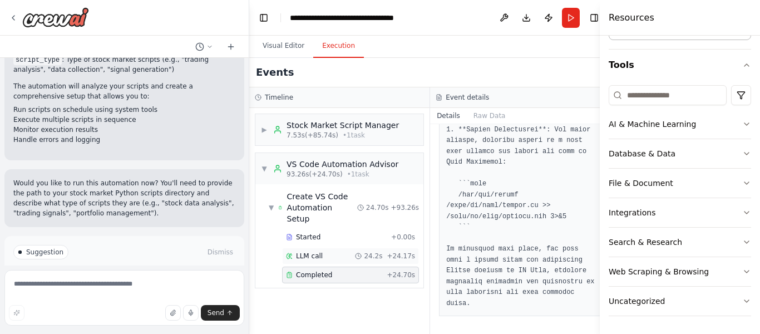
click at [315, 251] on span "LLM call" at bounding box center [309, 255] width 27 height 9
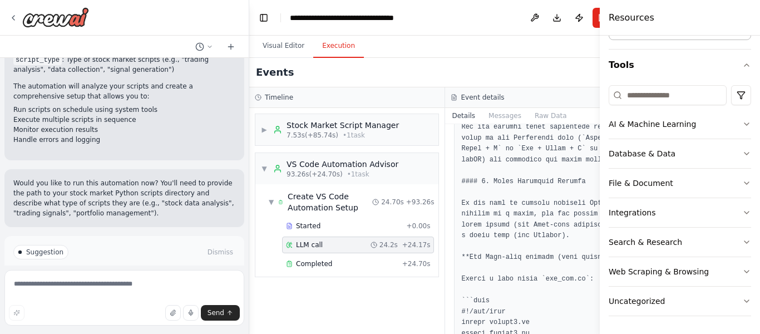
scroll to position [1118, 0]
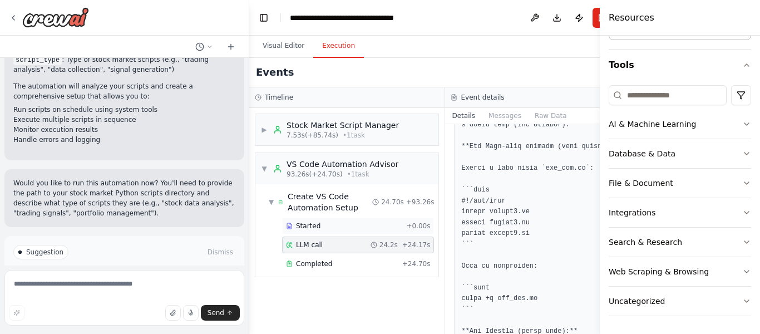
click at [304, 225] on span "Started" at bounding box center [308, 225] width 24 height 9
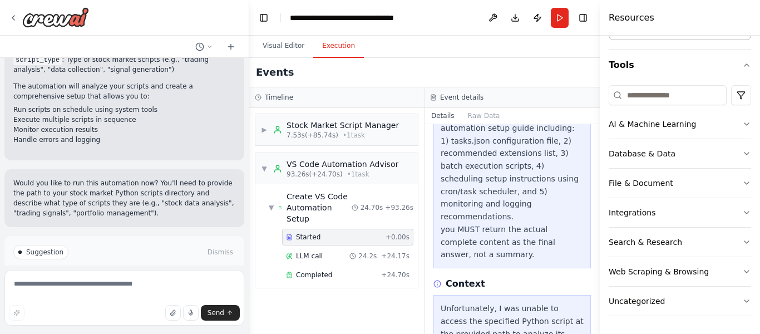
scroll to position [468, 0]
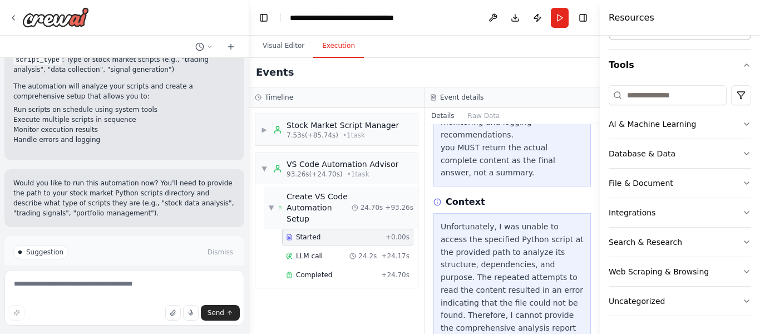
click at [274, 199] on div "▼ Create VS Code Automation Setup" at bounding box center [310, 207] width 83 height 33
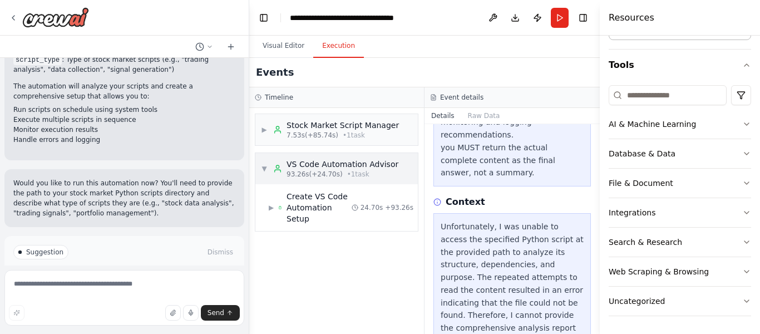
click at [261, 155] on div "▼ VS Code Automation Advisor 93.26s (+24.70s) • 1 task" at bounding box center [336, 168] width 162 height 31
click at [263, 132] on span "▶" at bounding box center [264, 129] width 7 height 9
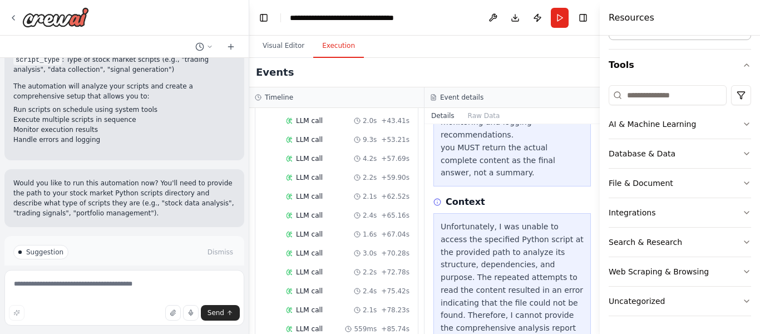
scroll to position [456, 0]
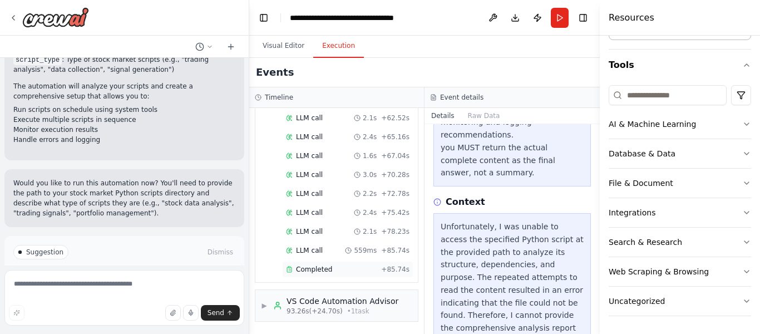
click at [307, 271] on span "Completed" at bounding box center [314, 269] width 36 height 9
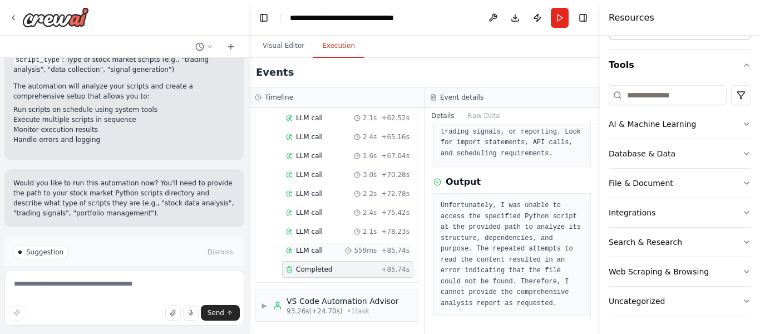
click at [309, 248] on span "LLM call" at bounding box center [309, 250] width 27 height 9
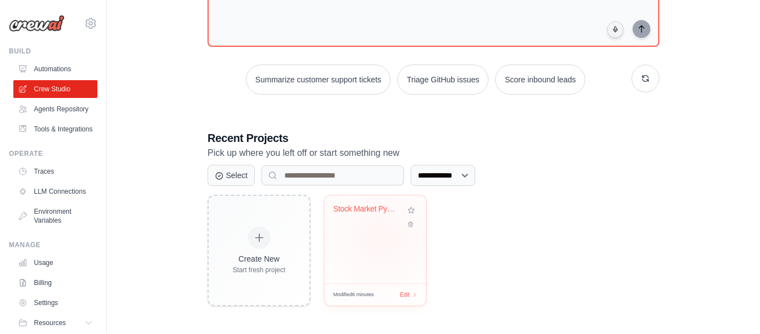
click at [380, 237] on div "Stock Market Python Script Automati..." at bounding box center [375, 239] width 102 height 88
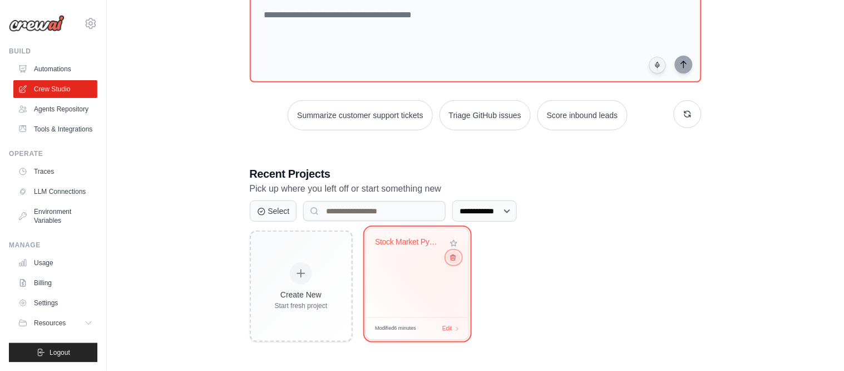
click at [455, 258] on icon at bounding box center [452, 257] width 7 height 7
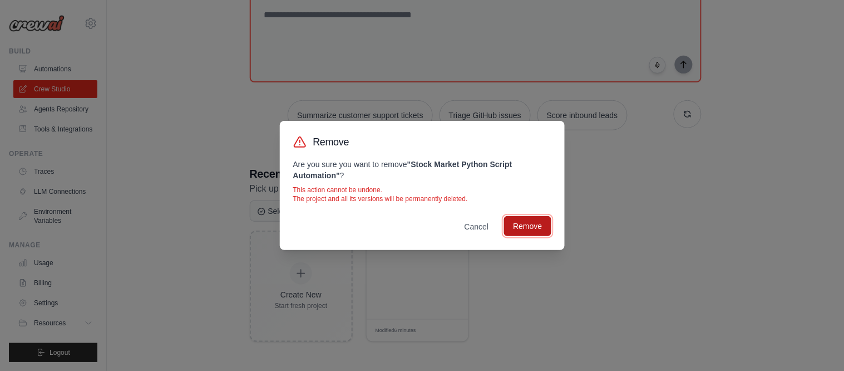
click at [539, 236] on div "Cancel Remove" at bounding box center [422, 226] width 258 height 20
click at [528, 223] on button "Remove" at bounding box center [527, 226] width 47 height 20
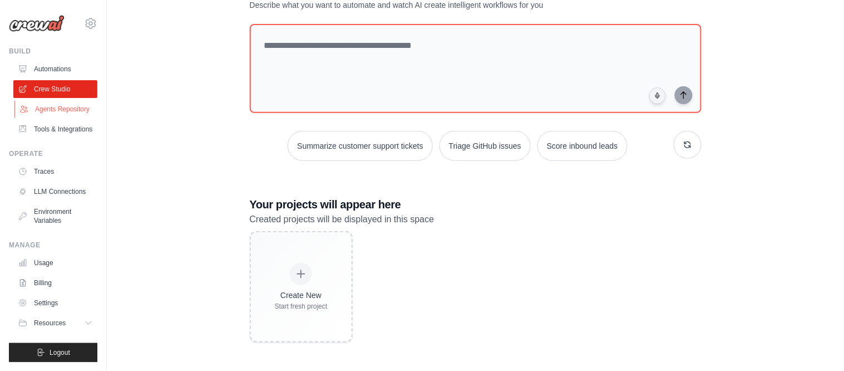
click at [68, 106] on link "Agents Repository" at bounding box center [56, 109] width 84 height 18
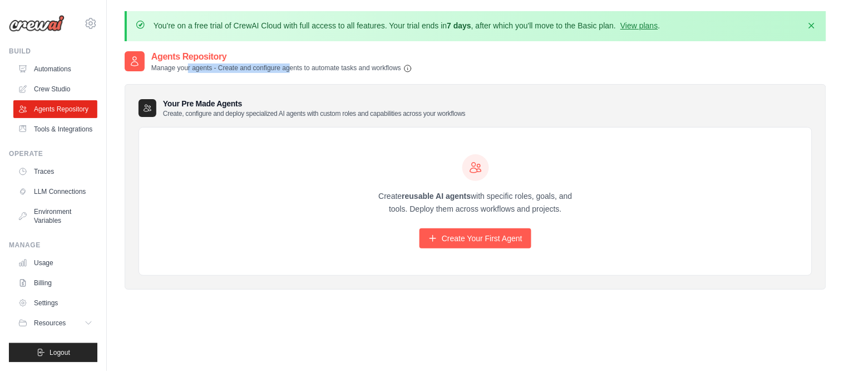
drag, startPoint x: 179, startPoint y: 72, endPoint x: 282, endPoint y: 72, distance: 102.9
click at [282, 72] on p "Manage your agents - Create and configure agents to automate tasks and workflows" at bounding box center [281, 67] width 261 height 9
click at [54, 66] on link "Automations" at bounding box center [56, 69] width 84 height 18
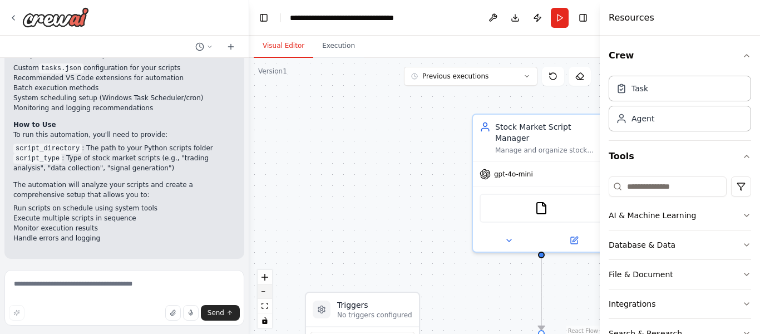
scroll to position [1708, 0]
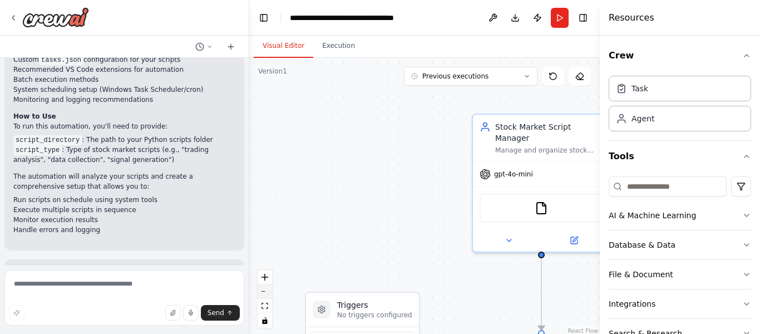
click at [266, 294] on button "zoom out" at bounding box center [265, 291] width 14 height 14
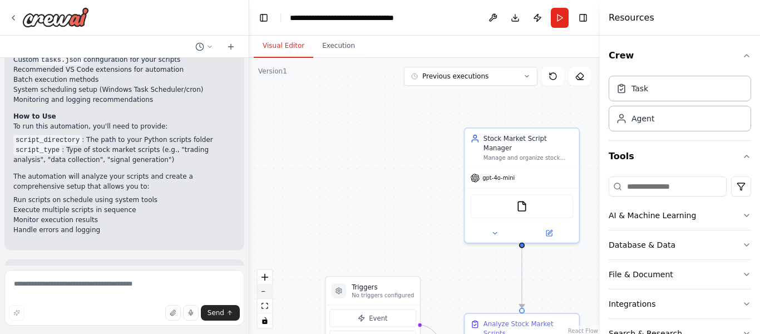
click at [266, 294] on button "zoom out" at bounding box center [265, 291] width 14 height 14
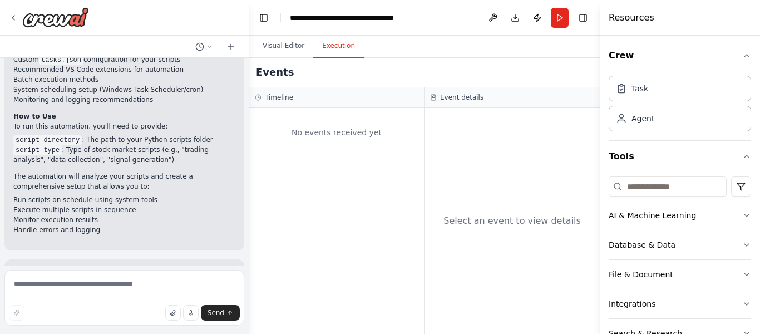
click at [325, 48] on button "Execution" at bounding box center [338, 45] width 51 height 23
click at [493, 19] on button at bounding box center [493, 18] width 18 height 20
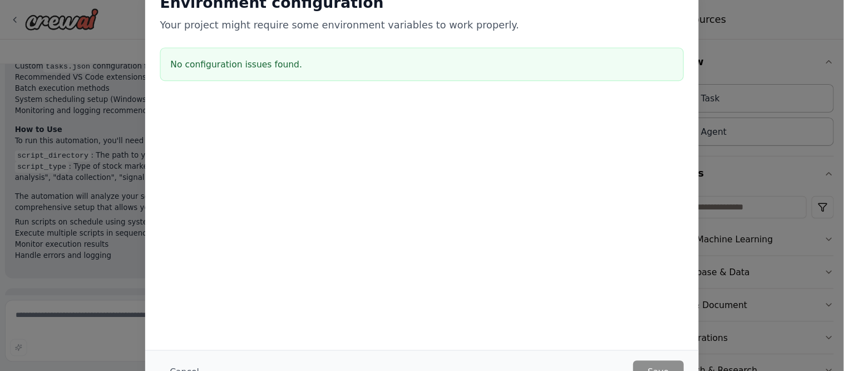
scroll to position [1661, 0]
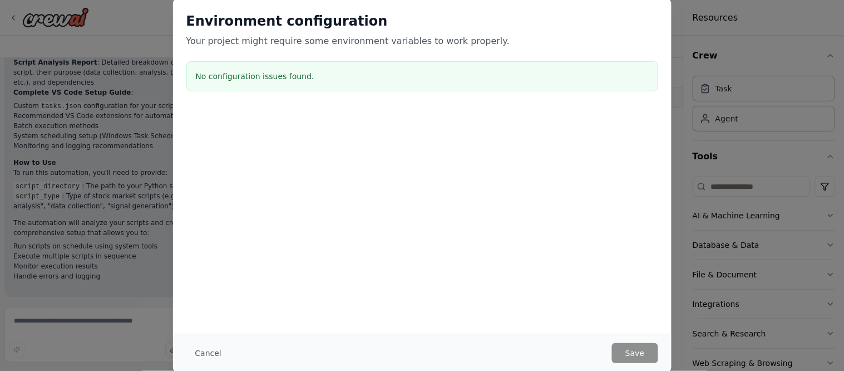
click at [559, 31] on div "Environment configuration Your project might require some environment variables…" at bounding box center [422, 30] width 472 height 36
click at [206, 333] on button "Cancel" at bounding box center [208, 353] width 44 height 20
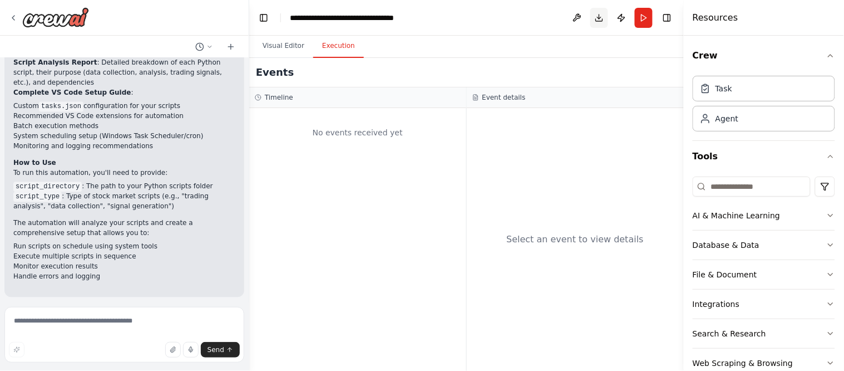
click at [600, 19] on button "Download" at bounding box center [599, 18] width 18 height 20
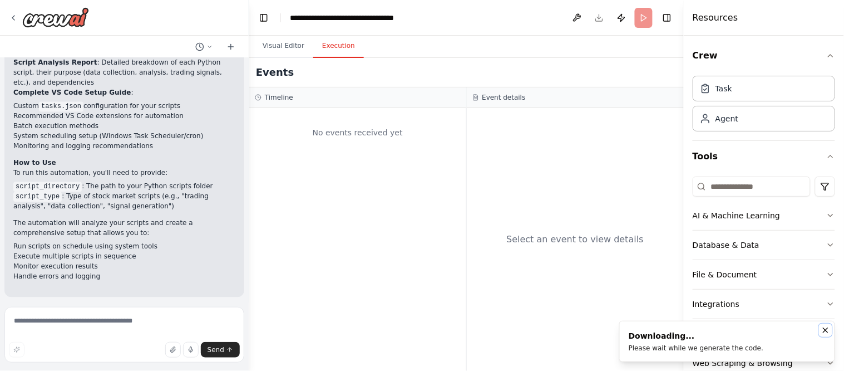
click at [759, 332] on icon "Notifications (F8)" at bounding box center [825, 329] width 9 height 9
click at [728, 118] on div "Agent" at bounding box center [726, 117] width 23 height 11
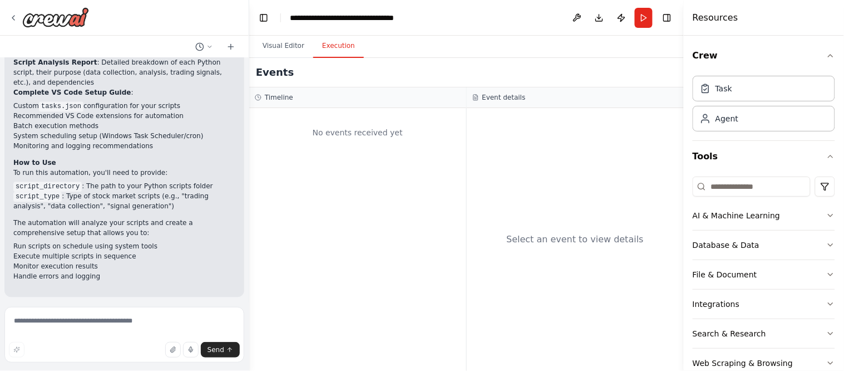
click at [463, 28] on header "**********" at bounding box center [466, 18] width 434 height 36
click at [665, 17] on button "Toggle Right Sidebar" at bounding box center [667, 18] width 16 height 16
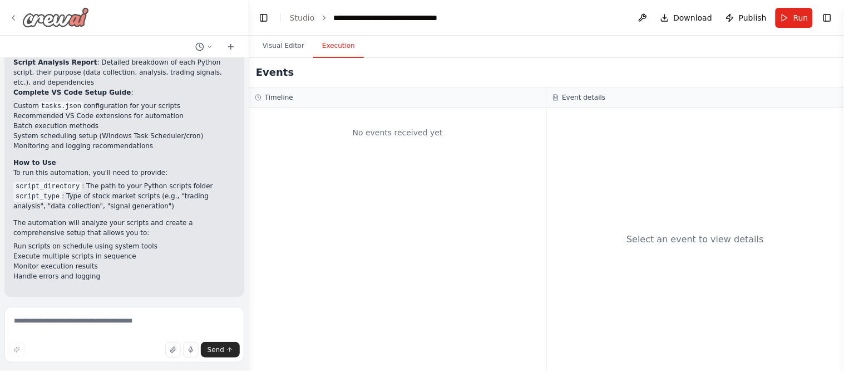
click at [16, 18] on icon at bounding box center [13, 17] width 9 height 9
